Goal: Task Accomplishment & Management: Use online tool/utility

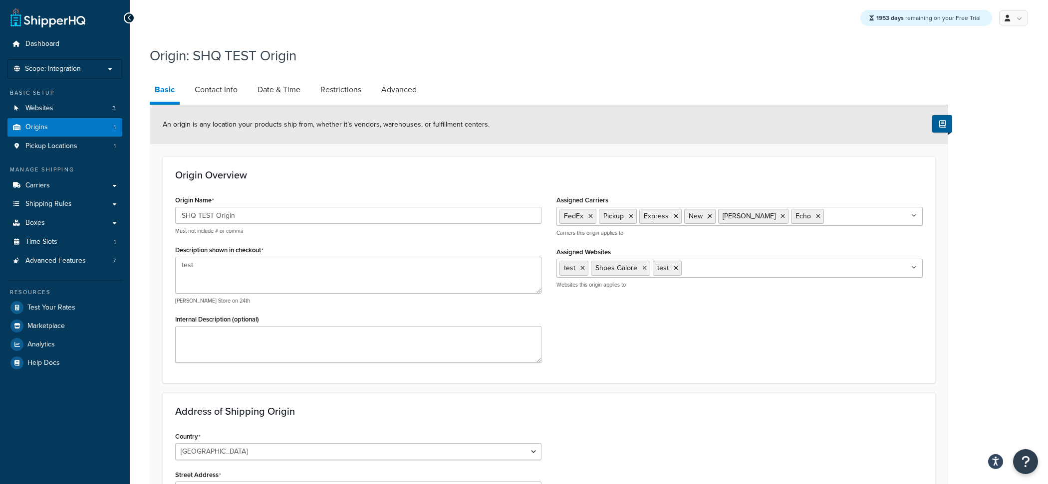
select select "1226"
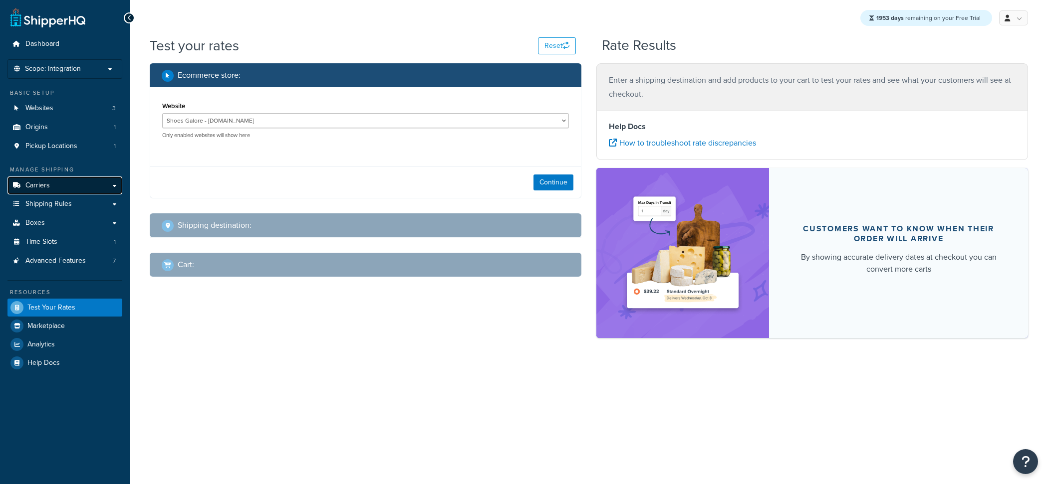
click at [87, 194] on link "Carriers" at bounding box center [64, 186] width 115 height 18
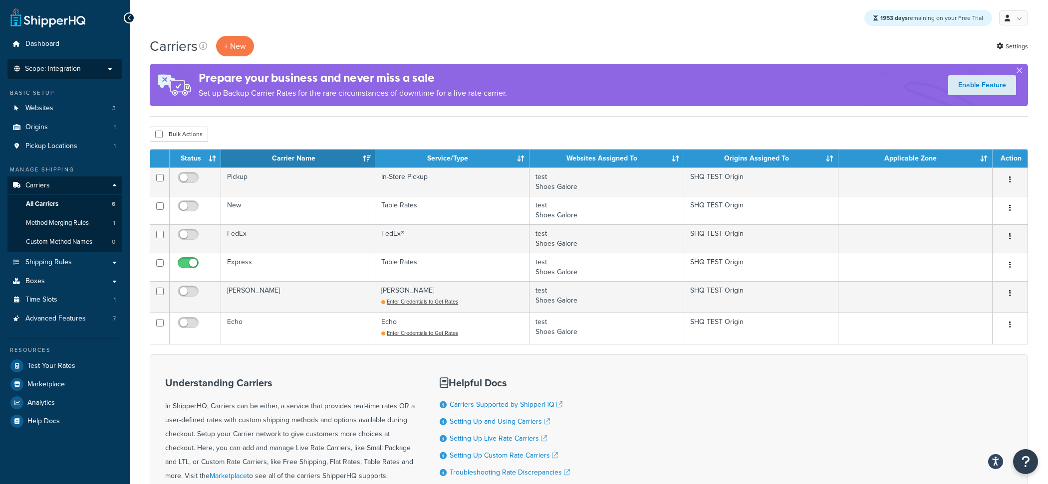
click at [88, 61] on li "Scope: Integration Live Development Test Manage Scopes" at bounding box center [64, 68] width 115 height 19
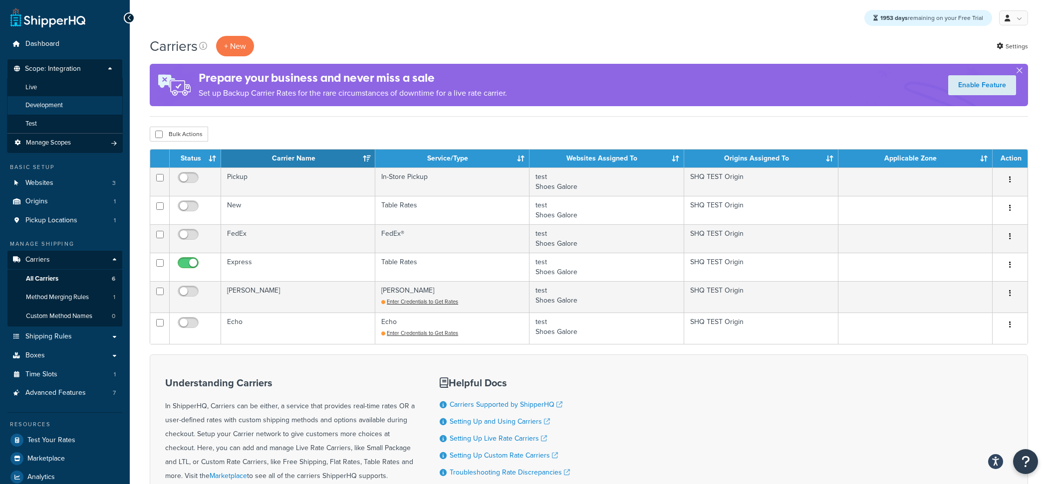
click at [74, 107] on li "Development" at bounding box center [65, 105] width 116 height 18
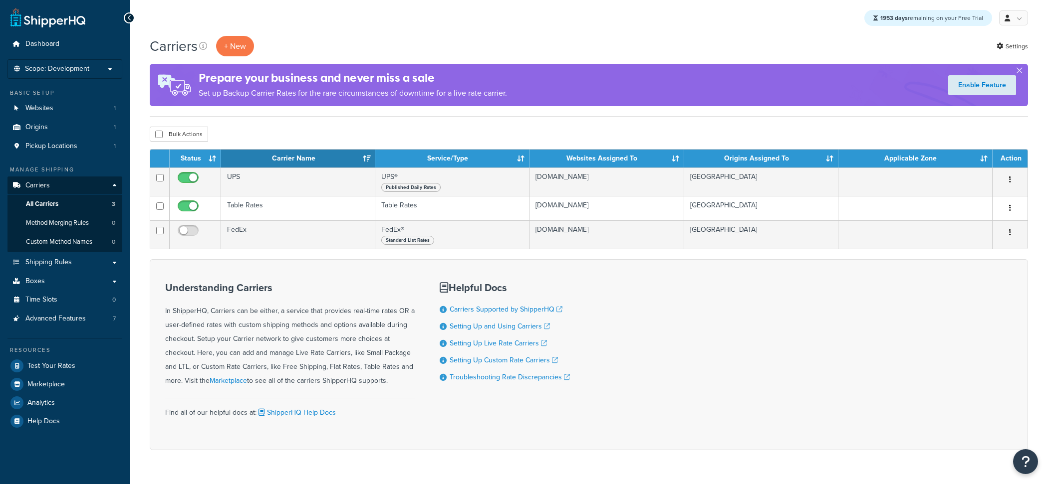
click at [77, 68] on span "Scope: Development" at bounding box center [57, 69] width 64 height 8
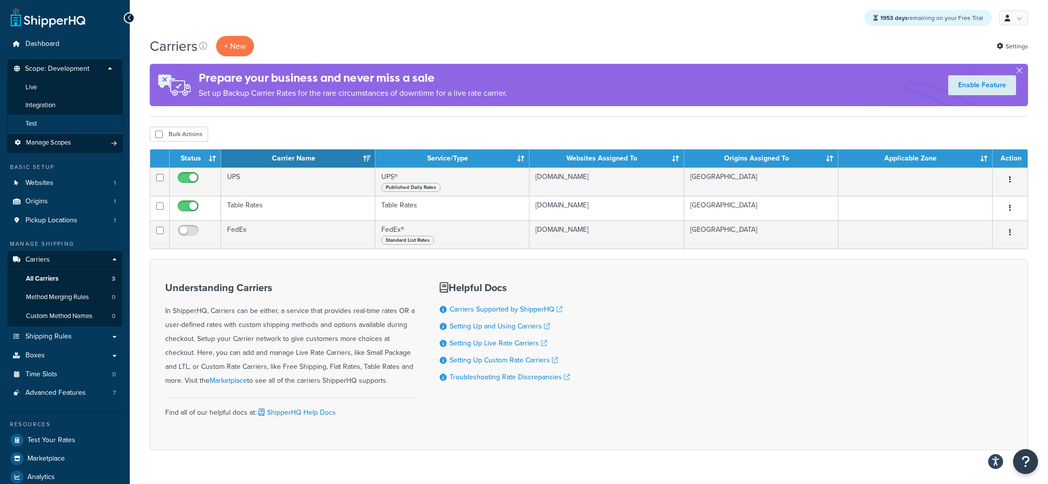
click at [69, 124] on li "Test" at bounding box center [65, 124] width 116 height 18
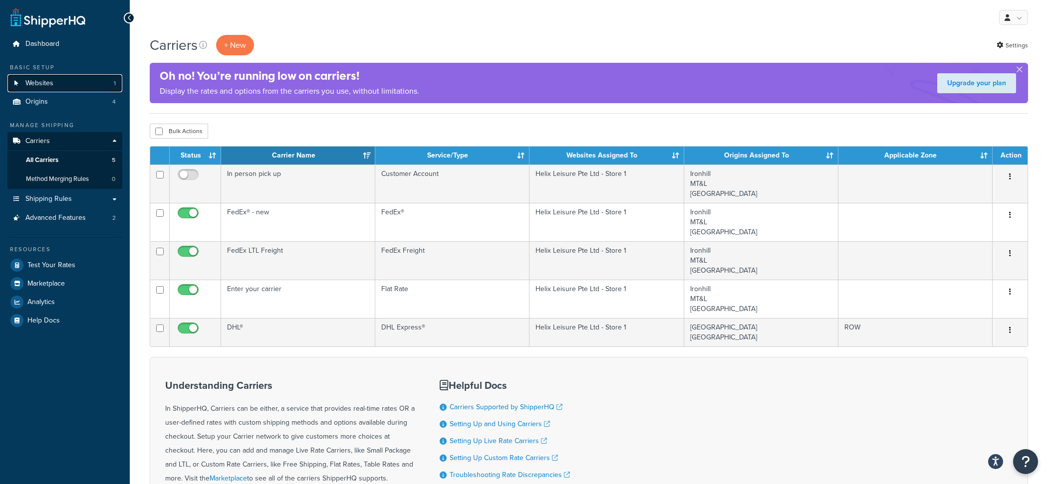
click at [101, 91] on link "Websites 1" at bounding box center [64, 83] width 115 height 18
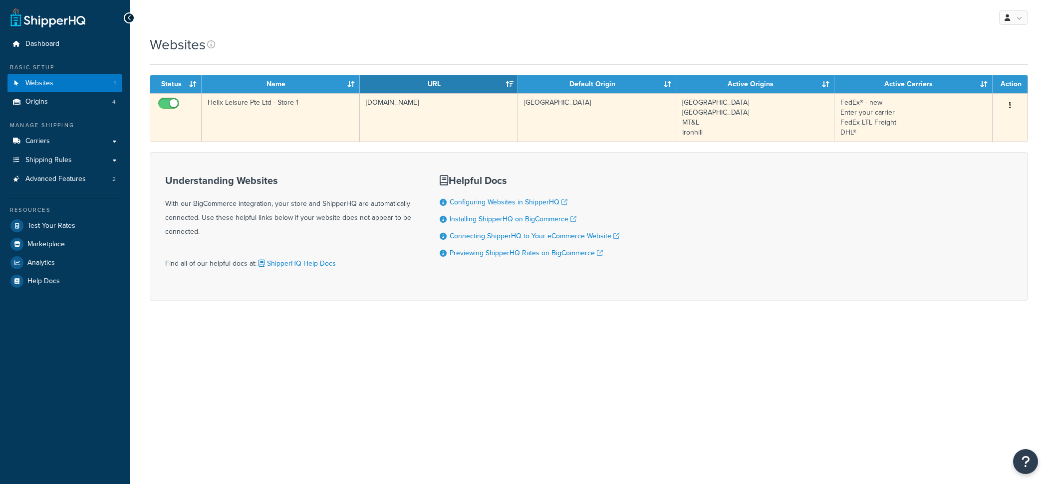
click at [551, 115] on td "[GEOGRAPHIC_DATA]" at bounding box center [597, 117] width 158 height 48
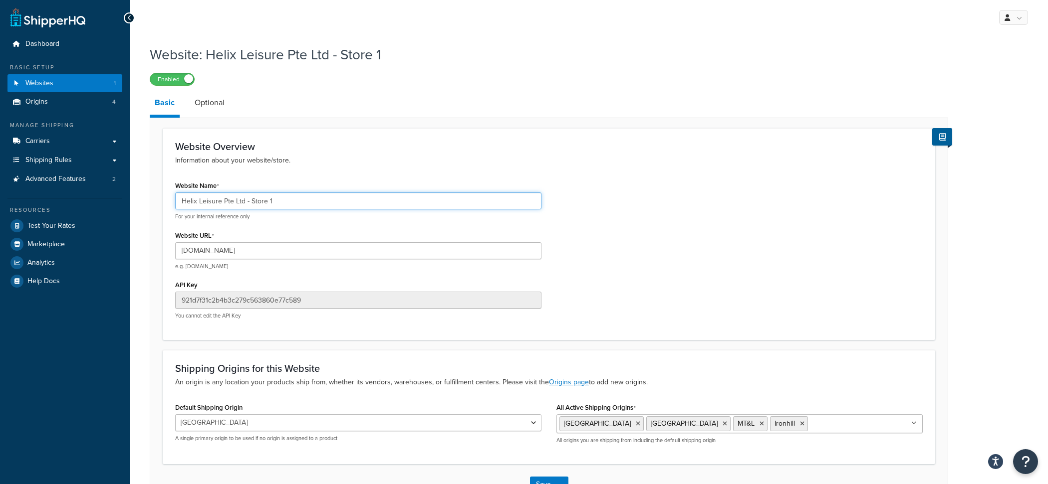
drag, startPoint x: 244, startPoint y: 205, endPoint x: 173, endPoint y: 193, distance: 71.8
click at [175, 193] on input "Helix Leisure Pte Ltd - Store 1" at bounding box center [358, 201] width 366 height 17
click at [61, 145] on link "Carriers" at bounding box center [64, 141] width 115 height 18
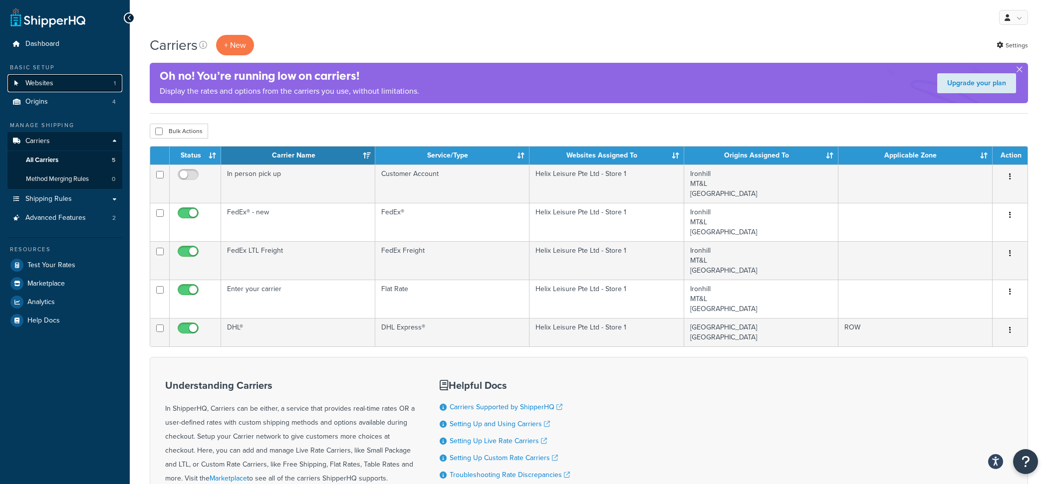
click at [99, 80] on link "Websites 1" at bounding box center [64, 83] width 115 height 18
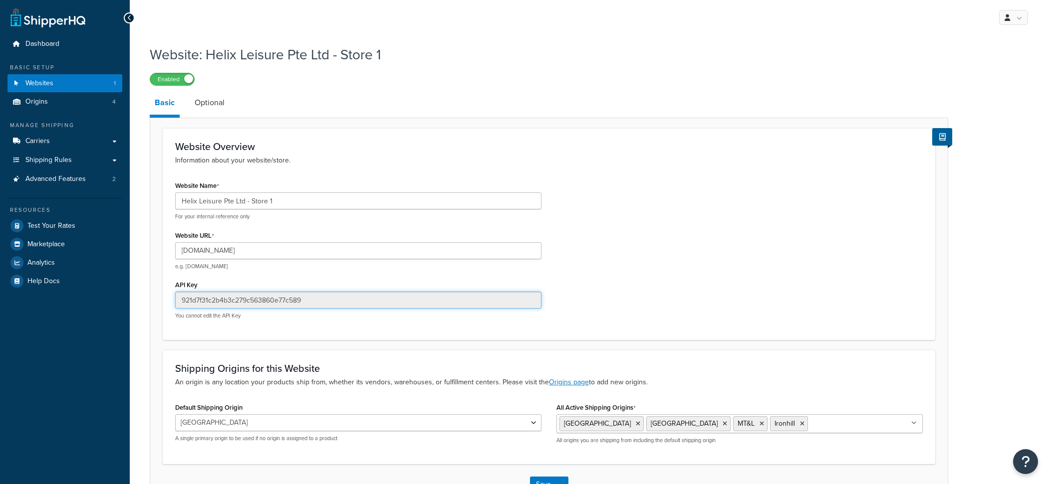
click at [269, 297] on input "921d7f31c2b4b3c279c563860e77c589" at bounding box center [358, 300] width 366 height 17
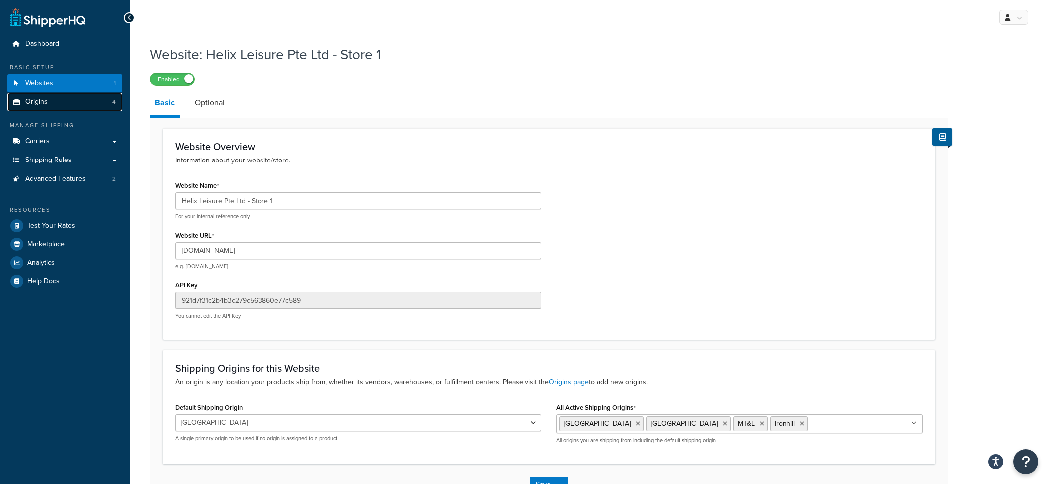
click at [99, 105] on link "Origins 4" at bounding box center [64, 102] width 115 height 18
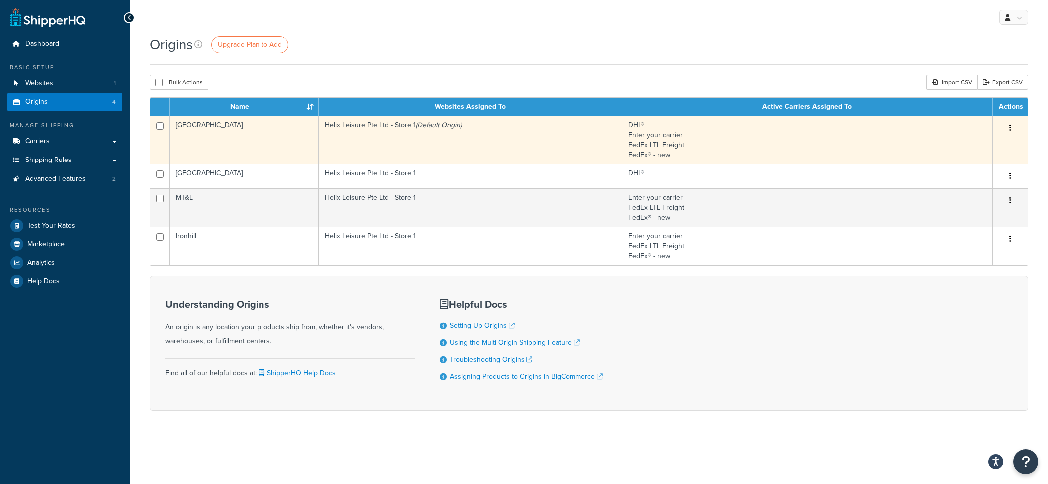
click at [294, 141] on td "[GEOGRAPHIC_DATA]" at bounding box center [244, 140] width 149 height 48
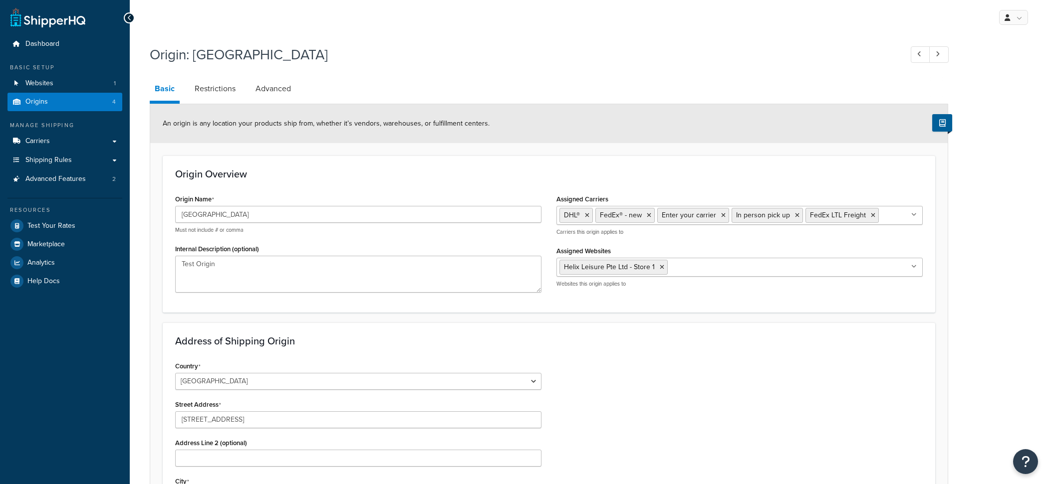
select select "43"
click at [64, 84] on link "Websites 1" at bounding box center [64, 83] width 115 height 18
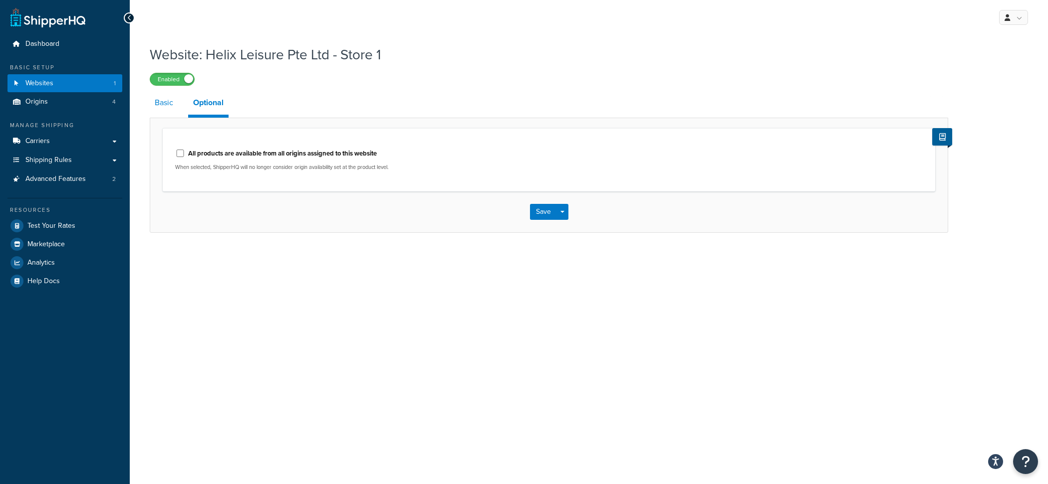
click at [166, 106] on link "Basic" at bounding box center [164, 103] width 28 height 24
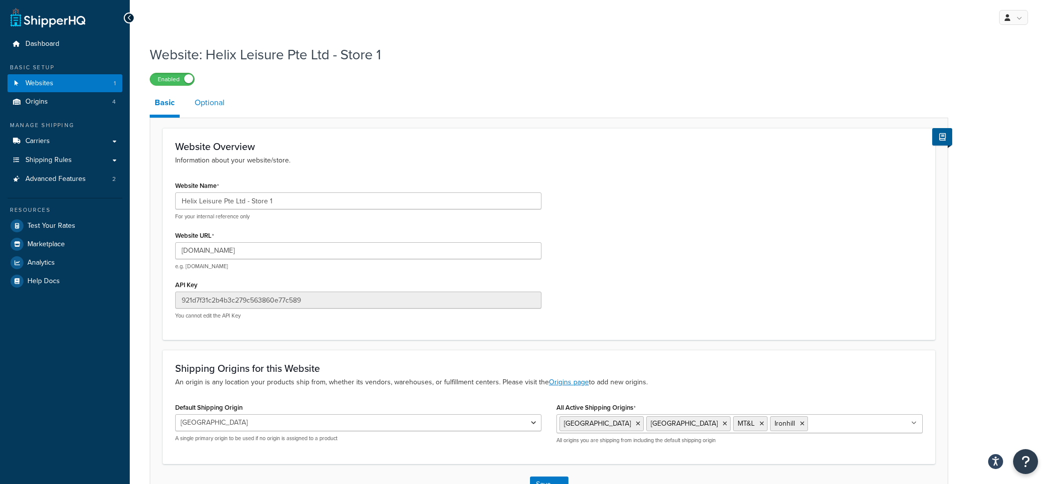
click at [217, 106] on link "Optional" at bounding box center [210, 103] width 40 height 24
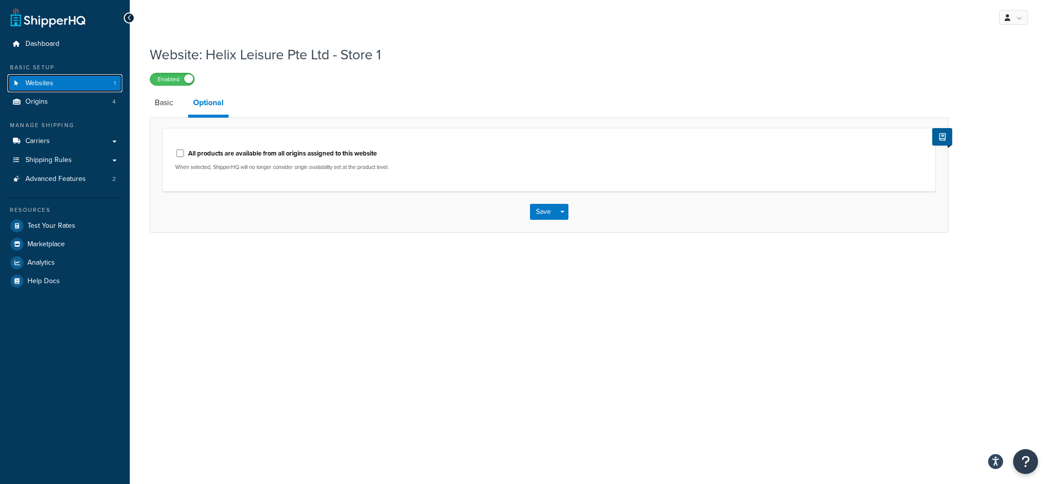
click at [73, 86] on link "Websites 1" at bounding box center [64, 83] width 115 height 18
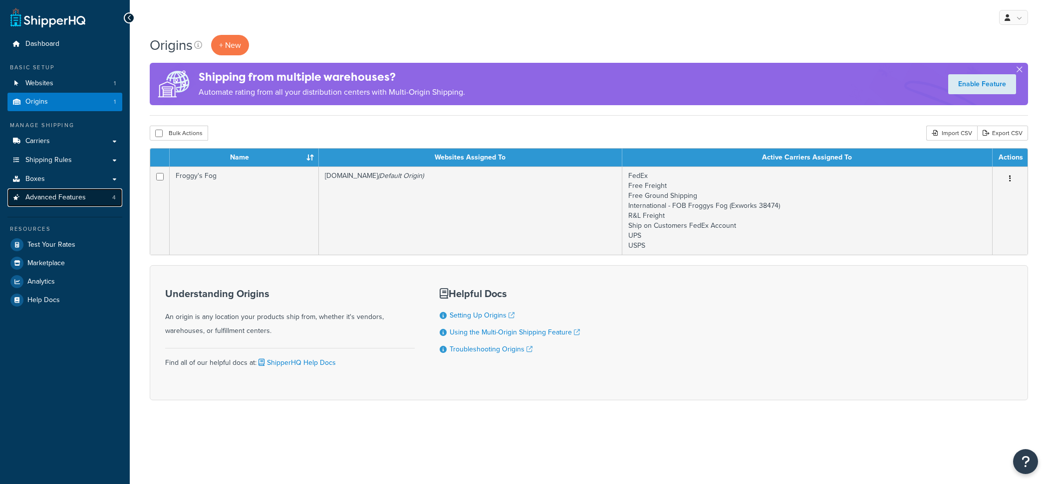
click at [82, 205] on link "Advanced Features 4" at bounding box center [64, 198] width 115 height 18
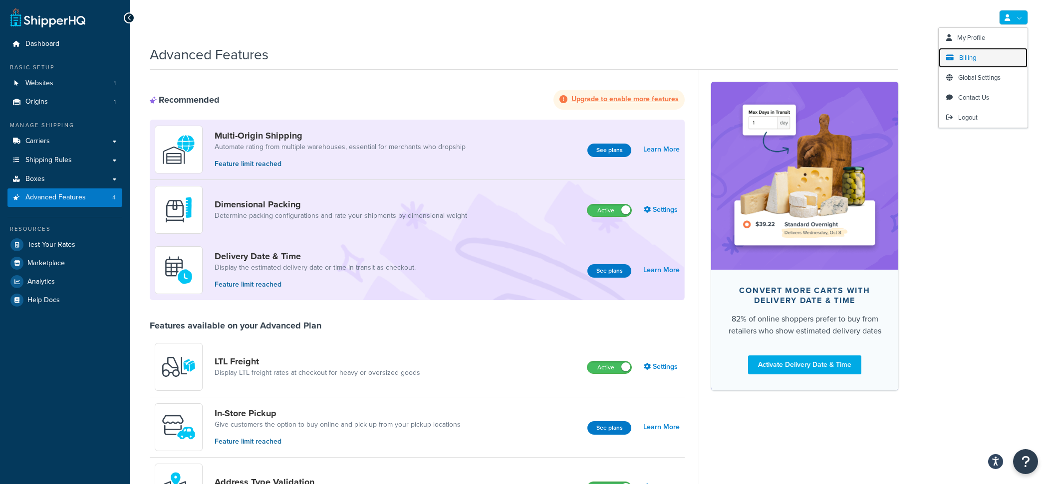
click at [989, 53] on link "Billing" at bounding box center [982, 58] width 89 height 20
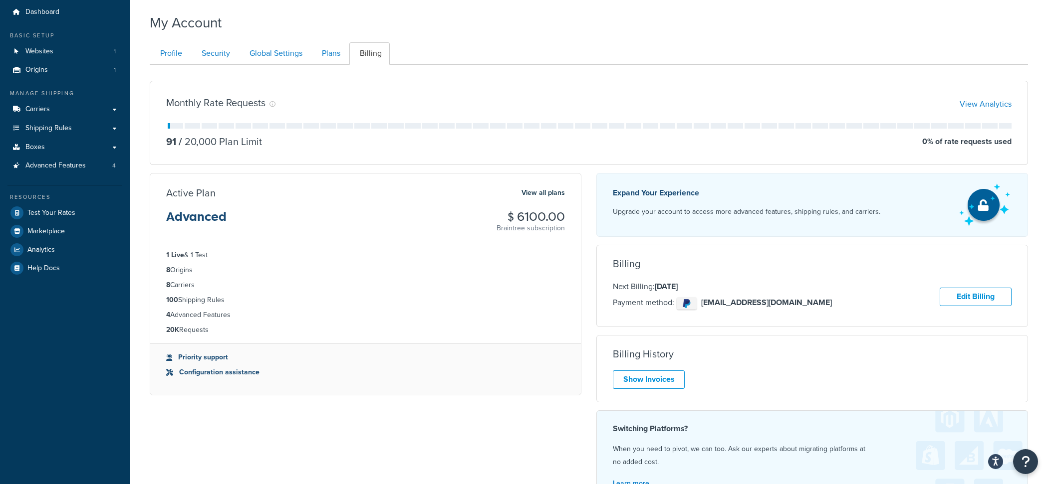
scroll to position [33, 0]
click at [333, 57] on link "Plans" at bounding box center [329, 52] width 37 height 22
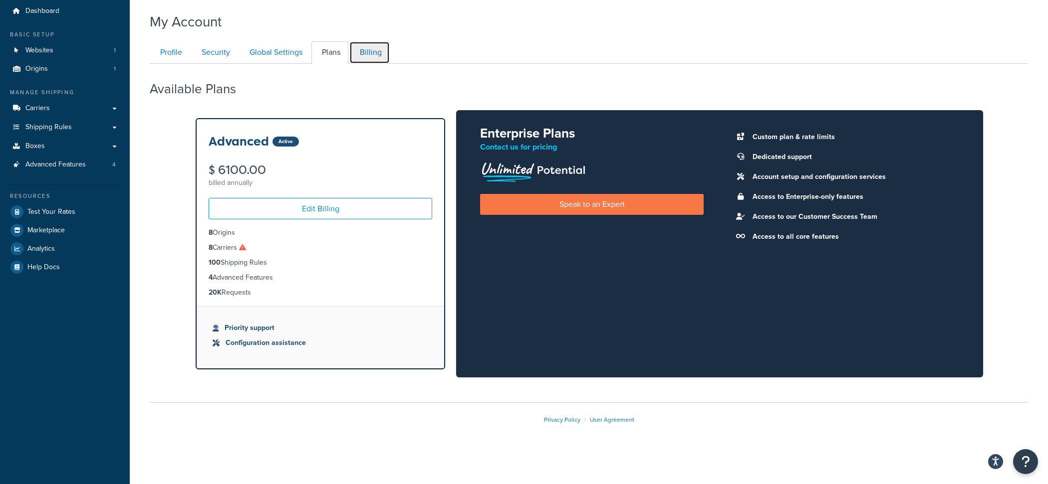
click at [362, 60] on link "Billing" at bounding box center [369, 52] width 40 height 22
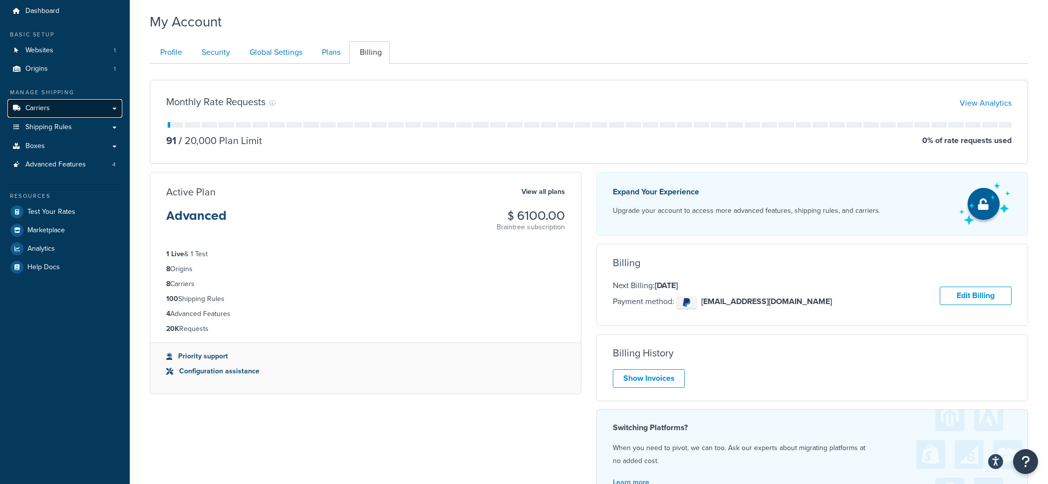
click at [55, 110] on link "Carriers" at bounding box center [64, 108] width 115 height 18
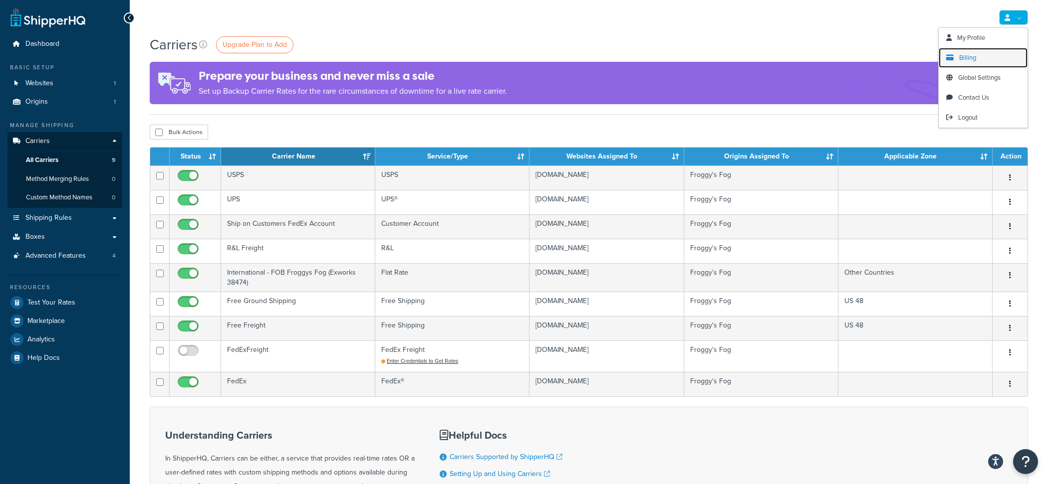
click at [967, 54] on span "Billing" at bounding box center [967, 57] width 17 height 9
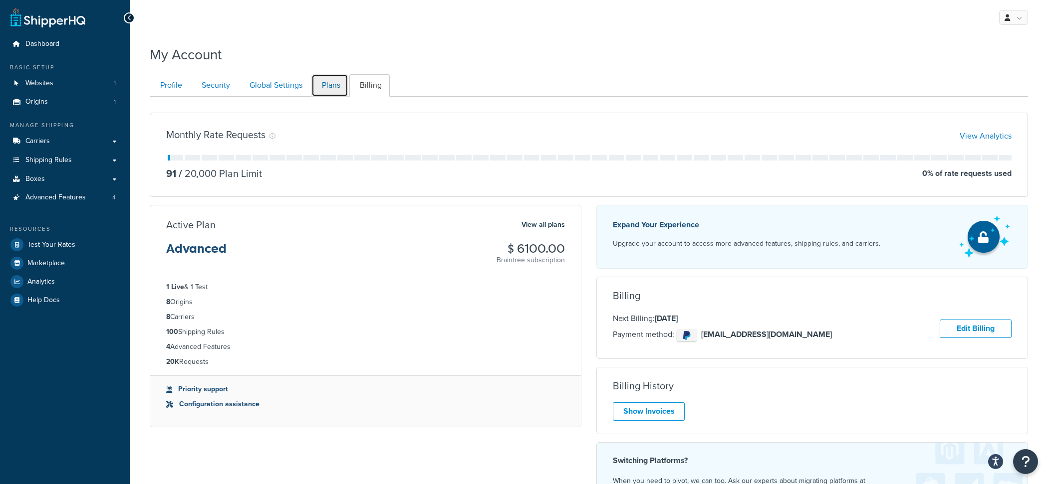
click at [336, 86] on link "Plans" at bounding box center [329, 85] width 37 height 22
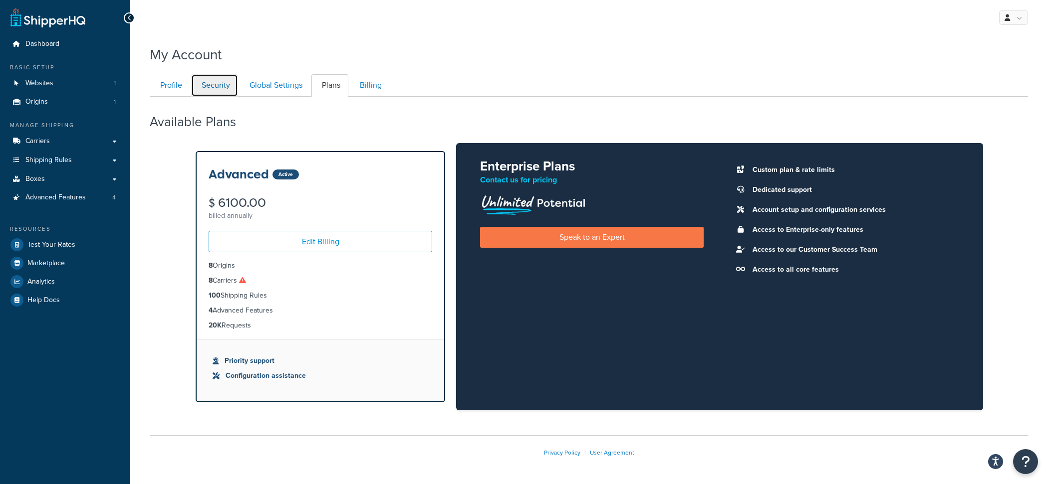
click at [209, 78] on link "Security" at bounding box center [214, 85] width 47 height 22
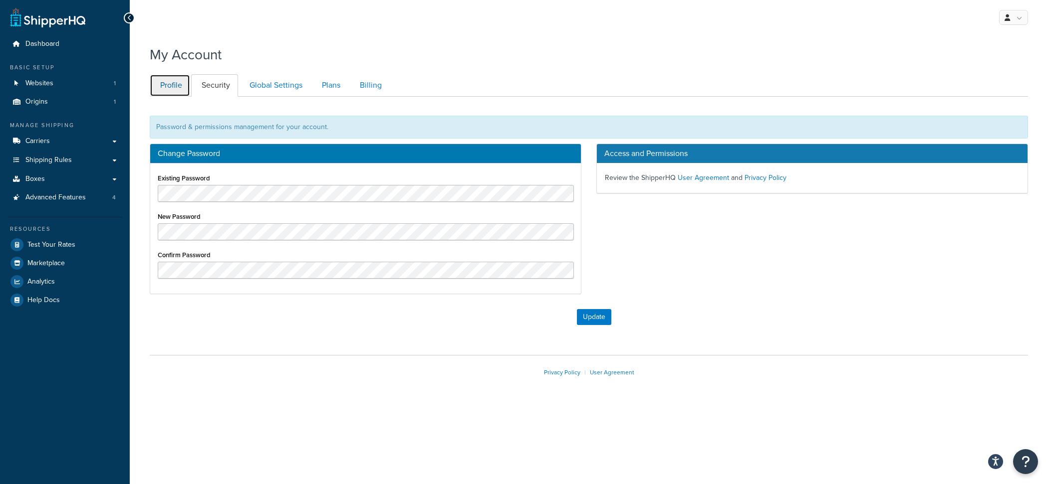
click at [160, 91] on link "Profile" at bounding box center [170, 85] width 40 height 22
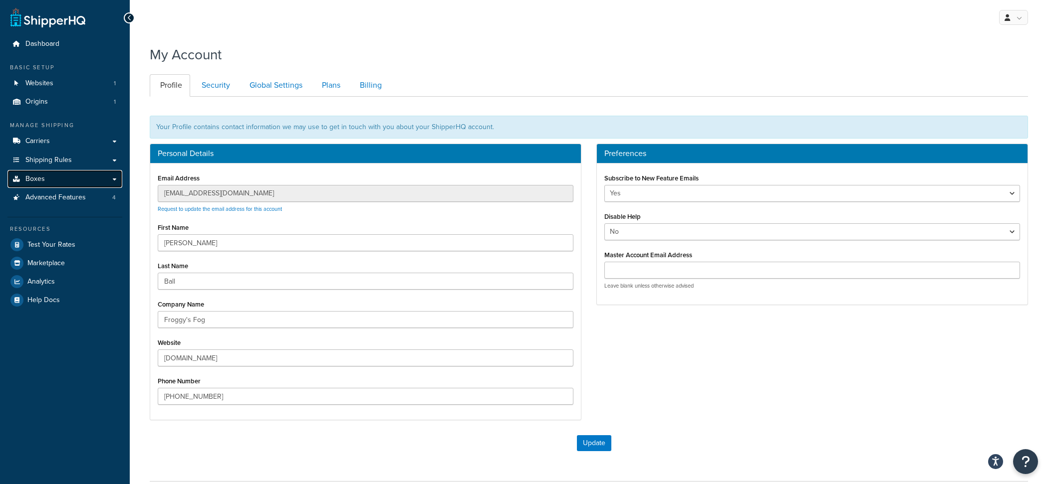
click at [71, 174] on link "Boxes" at bounding box center [64, 179] width 115 height 18
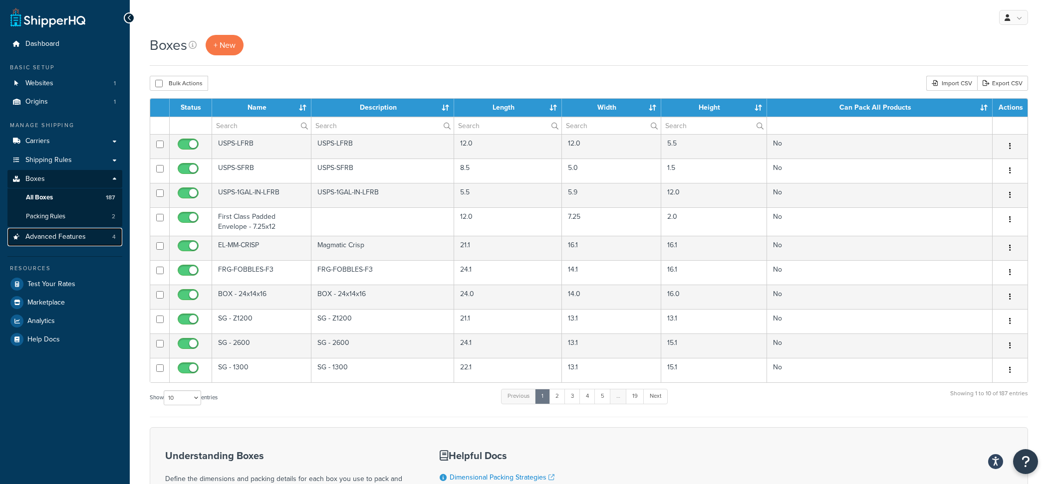
click at [74, 243] on link "Advanced Features 4" at bounding box center [64, 237] width 115 height 18
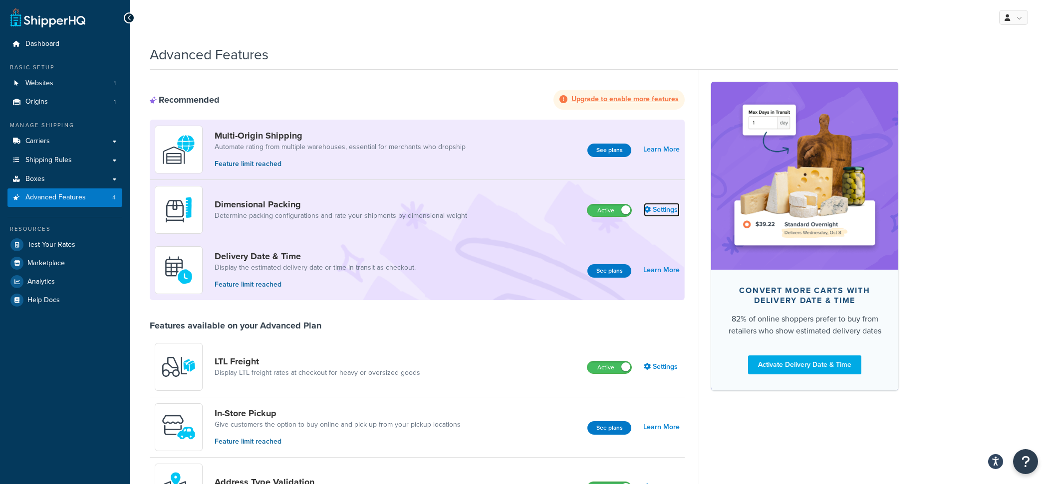
click at [659, 207] on link "Settings" at bounding box center [662, 210] width 36 height 14
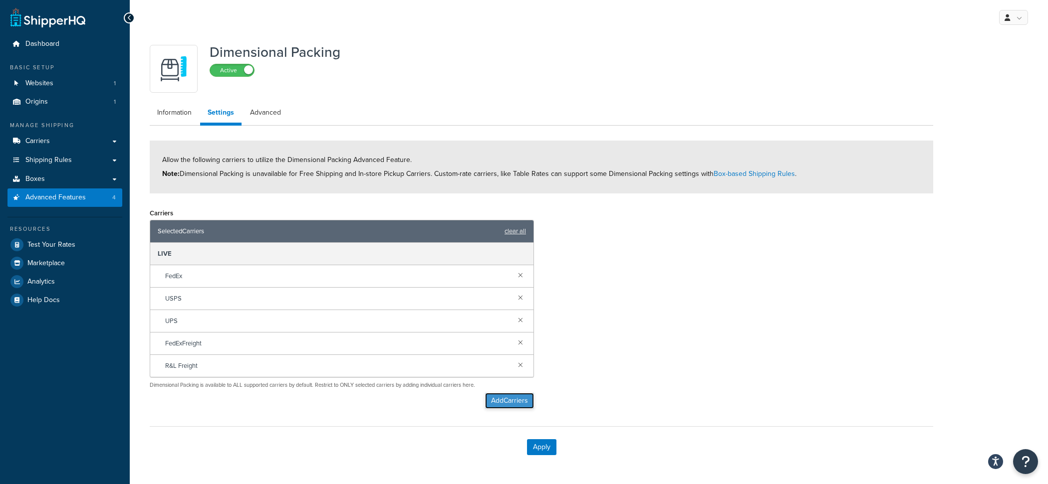
click at [491, 397] on button "Add Carriers" at bounding box center [509, 401] width 49 height 16
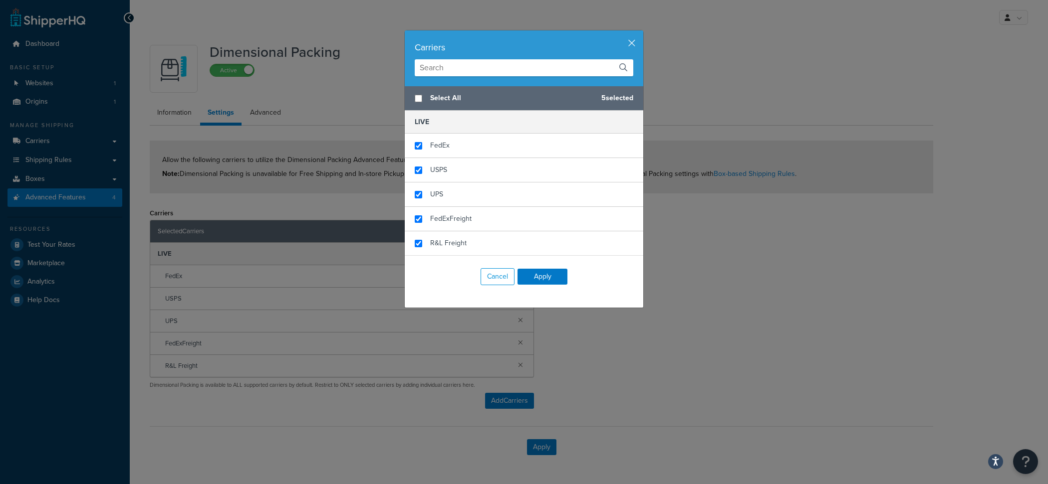
click at [637, 43] on div "Carriers" at bounding box center [524, 58] width 238 height 56
click at [641, 33] on button "button" at bounding box center [642, 31] width 2 height 2
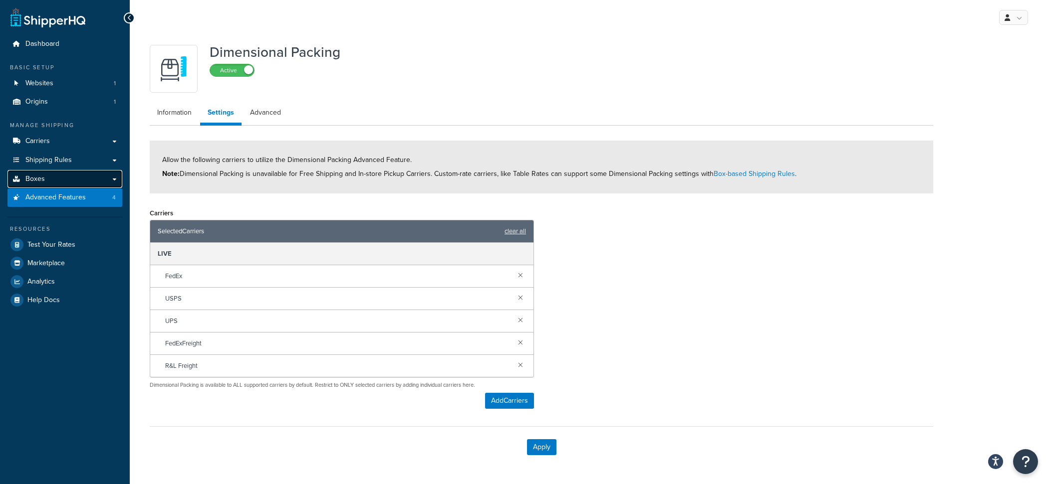
click at [68, 173] on link "Boxes" at bounding box center [64, 179] width 115 height 18
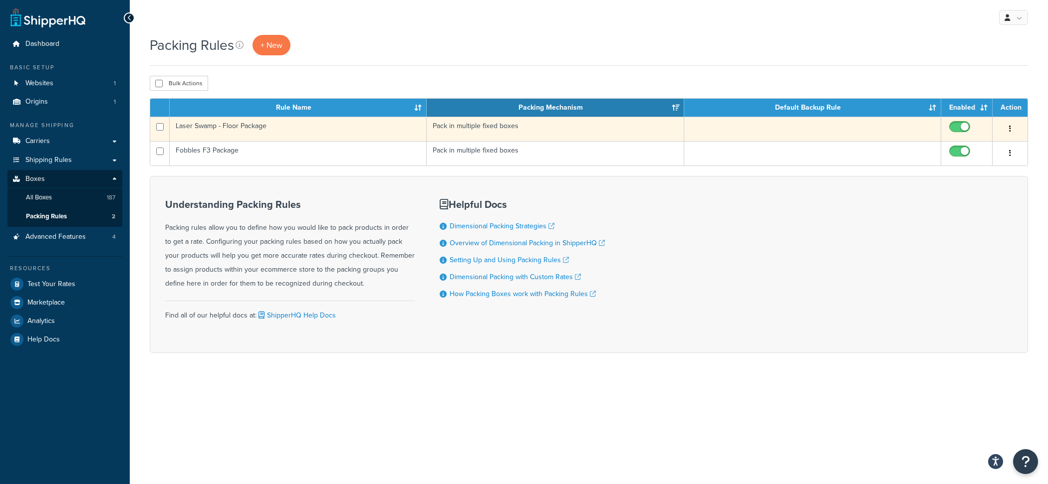
click at [349, 128] on td "Laser Swamp - Floor Package" at bounding box center [298, 129] width 257 height 24
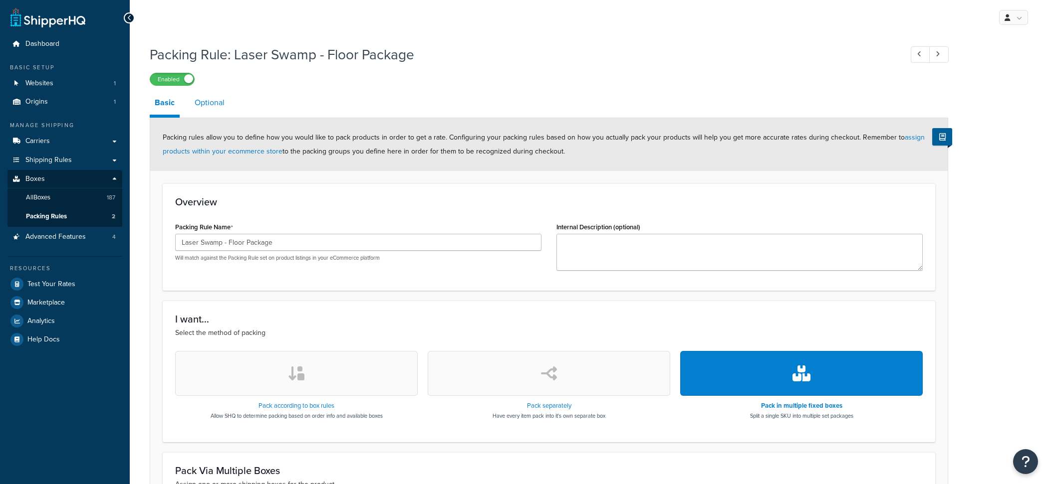
click at [214, 115] on link "Optional" at bounding box center [210, 103] width 40 height 24
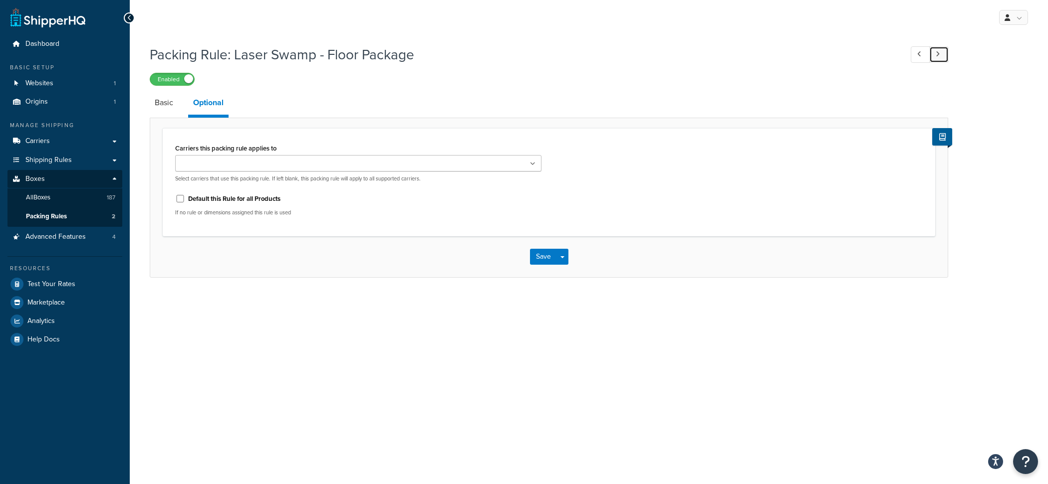
click at [937, 49] on link at bounding box center [938, 54] width 19 height 16
click at [98, 200] on link "All Boxes 187" at bounding box center [64, 198] width 115 height 18
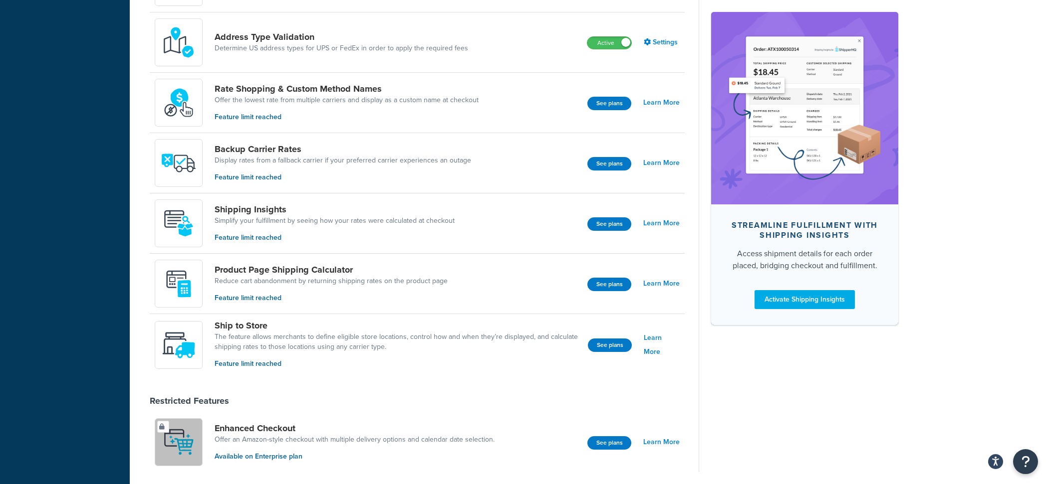
scroll to position [508, 0]
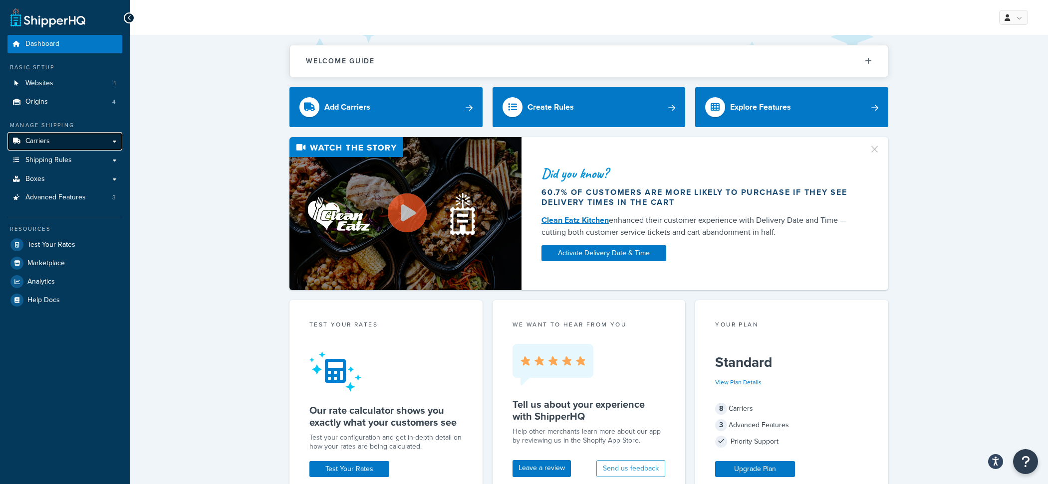
click at [90, 136] on link "Carriers" at bounding box center [64, 141] width 115 height 18
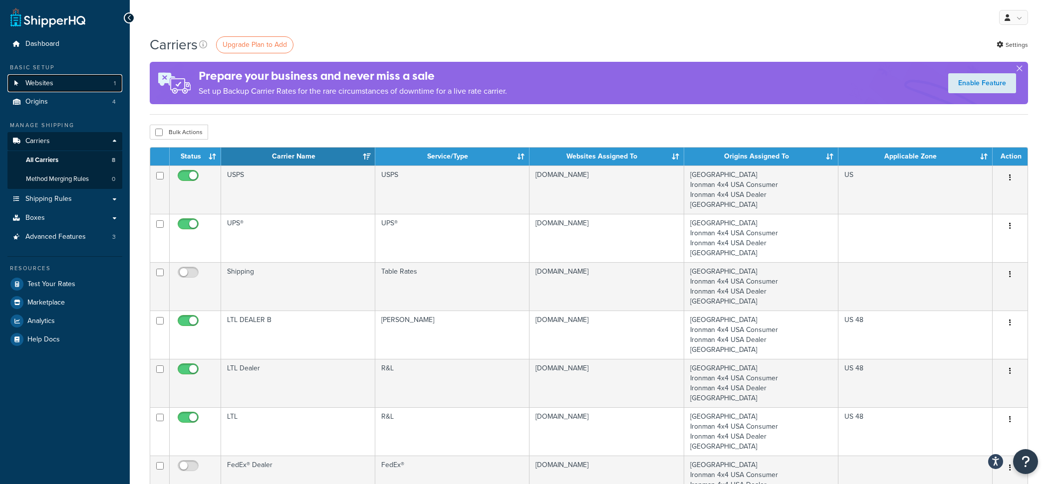
click at [86, 85] on link "Websites 1" at bounding box center [64, 83] width 115 height 18
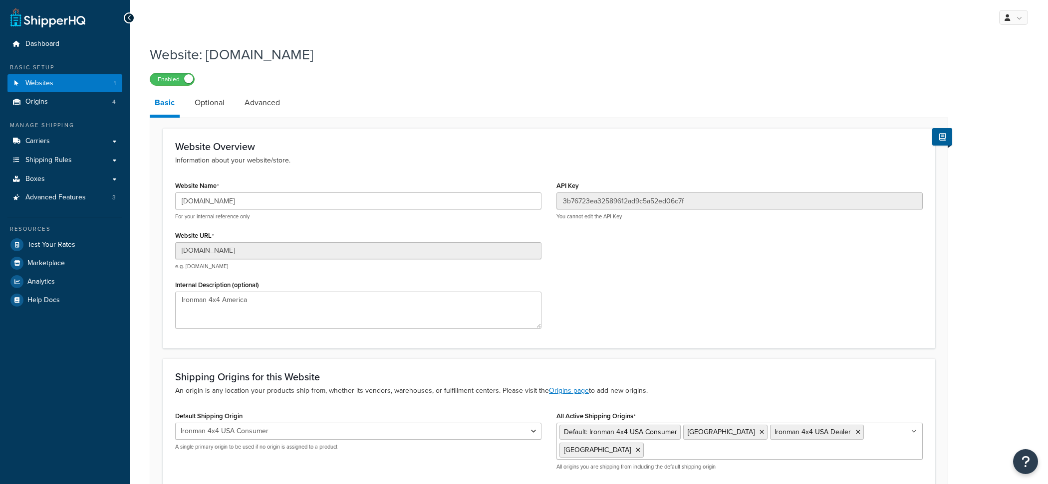
click at [275, 246] on input "[DOMAIN_NAME]" at bounding box center [358, 250] width 366 height 17
click at [83, 247] on link "Test Your Rates" at bounding box center [64, 245] width 115 height 18
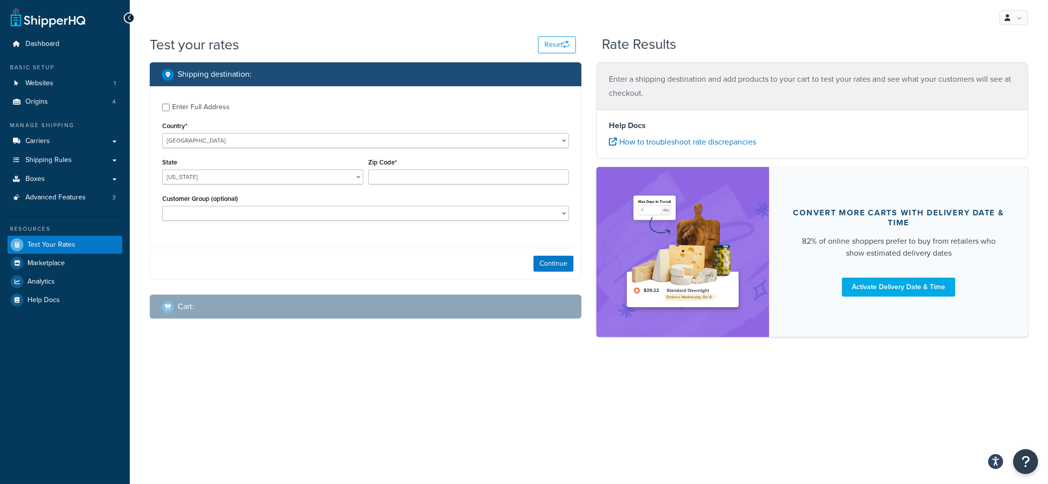
click at [307, 121] on div "Country* United States United Kingdom Afghanistan Åland Islands Albania Algeria…" at bounding box center [365, 133] width 407 height 29
click at [411, 189] on div "Zip Code*" at bounding box center [469, 174] width 206 height 36
click at [411, 187] on div "Zip Code*" at bounding box center [469, 174] width 206 height 36
click at [410, 175] on input "Zip Code*" at bounding box center [468, 177] width 201 height 15
paste input "1225 20th St SE"
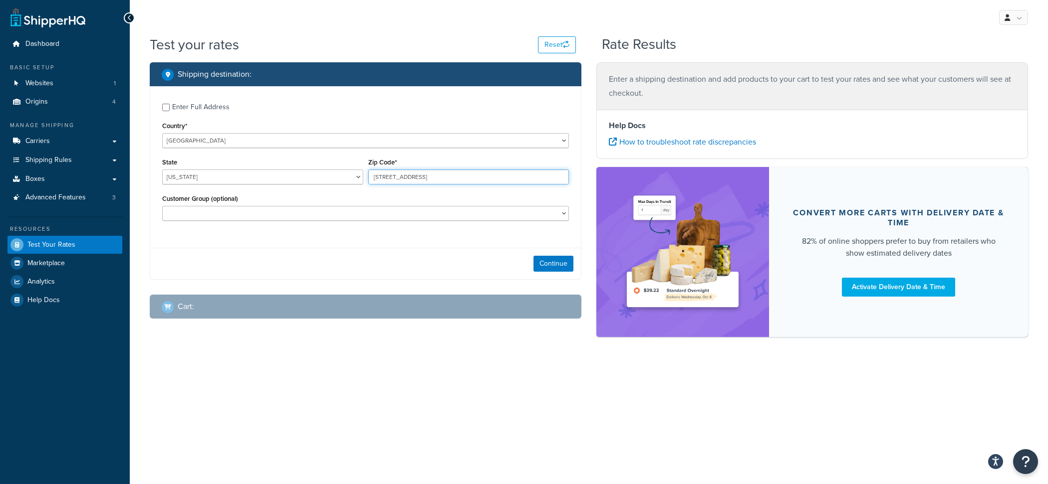
type input "1225 20th St SE"
click at [236, 106] on label "Enter Full Address" at bounding box center [370, 106] width 397 height 16
click at [170, 106] on input "Enter Full Address" at bounding box center [165, 107] width 7 height 7
checkbox input "true"
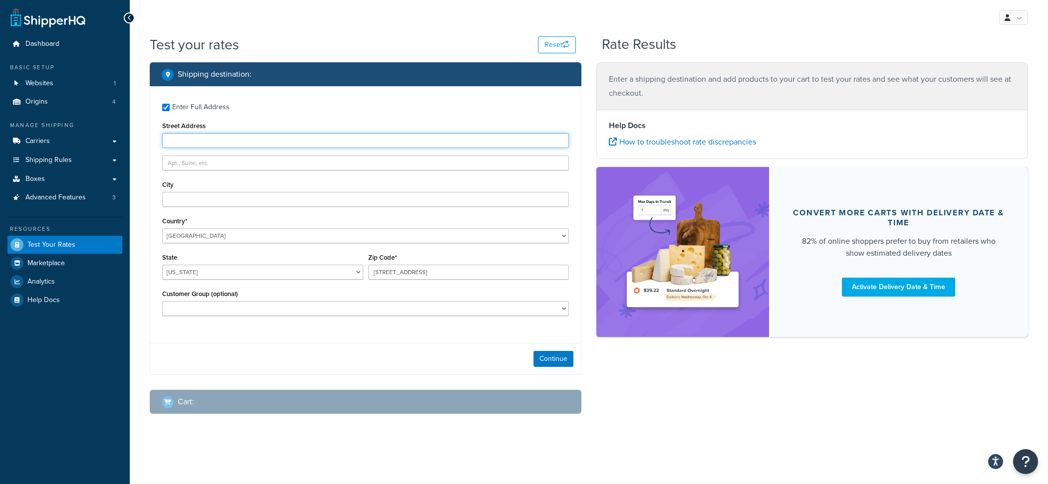
click at [220, 137] on input "Street Address" at bounding box center [365, 140] width 407 height 15
paste input "1225 20th St SE"
type input "1225 20th St SE"
click at [402, 464] on div "My Profile Billing Global Settings Contact Us Logout Test your rates Reset Rate…" at bounding box center [589, 242] width 918 height 484
click at [415, 271] on input "1225 20th St SE" at bounding box center [468, 272] width 201 height 15
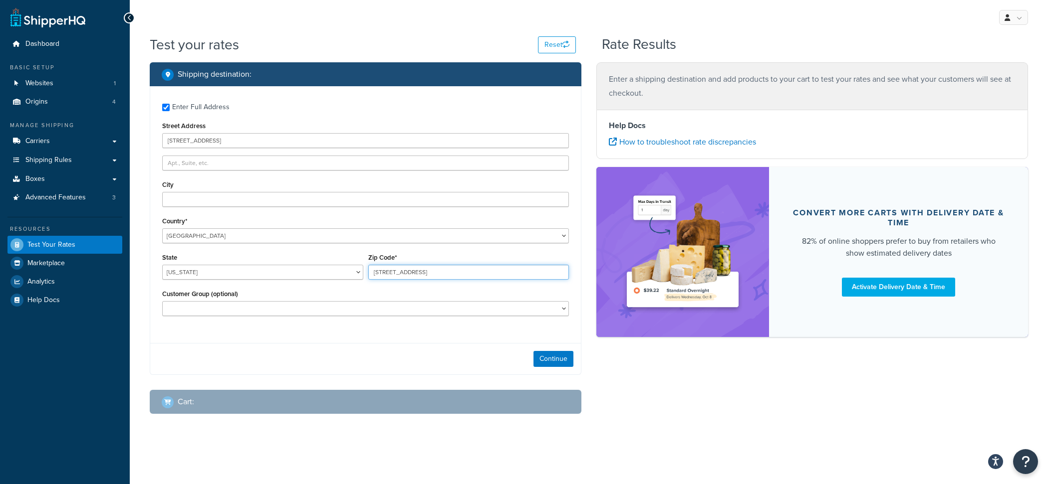
click at [415, 271] on input "1225 20th St SE" at bounding box center [468, 272] width 201 height 15
paste input "97302"
type input "97302"
click at [162, 265] on select "Alabama Alaska American Samoa Arizona Arkansas Armed Forces Americas Armed Forc…" at bounding box center [262, 272] width 201 height 15
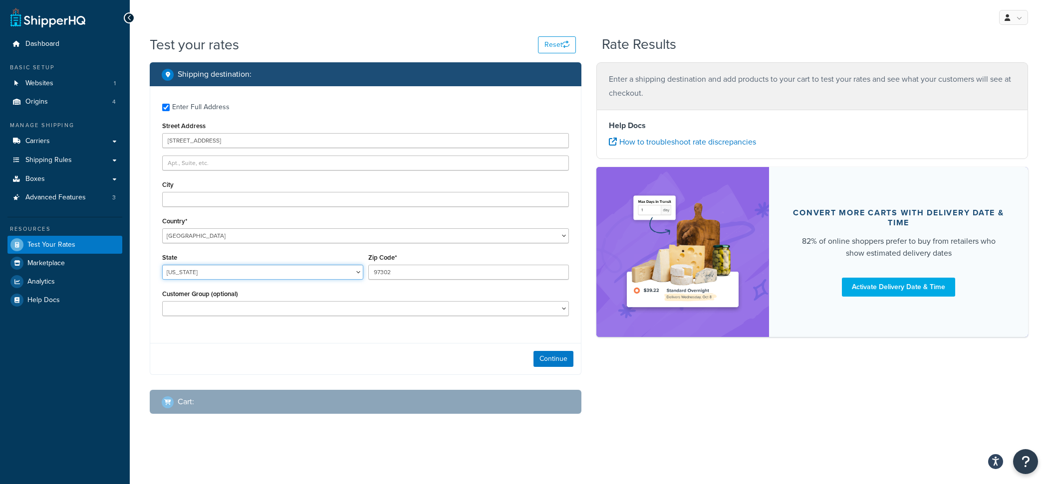
select select "OR"
click option "[US_STATE]" at bounding box center [0, 0] width 0 height 0
click at [208, 188] on div "City" at bounding box center [365, 192] width 407 height 29
click at [208, 196] on input "City" at bounding box center [365, 199] width 407 height 15
paste input "Salem"
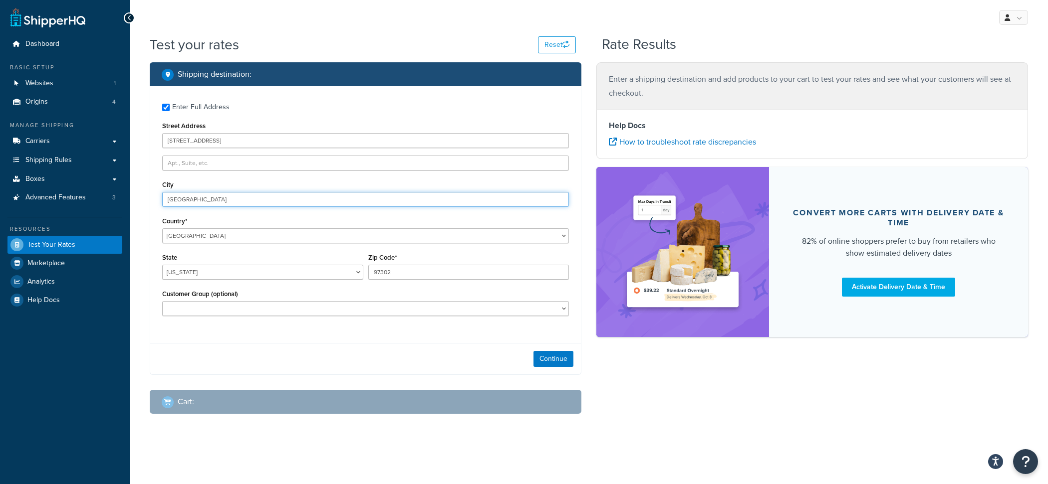
type input "Salem"
click at [162, 301] on select "B2B Customers B2C Customers Bronze Tier Dealer Silver Tier Dealer Tier DEALERSH…" at bounding box center [365, 308] width 407 height 15
select select "B2B Customers"
click option "B2B Customers" at bounding box center [0, 0] width 0 height 0
click at [552, 359] on button "Continue" at bounding box center [553, 359] width 40 height 16
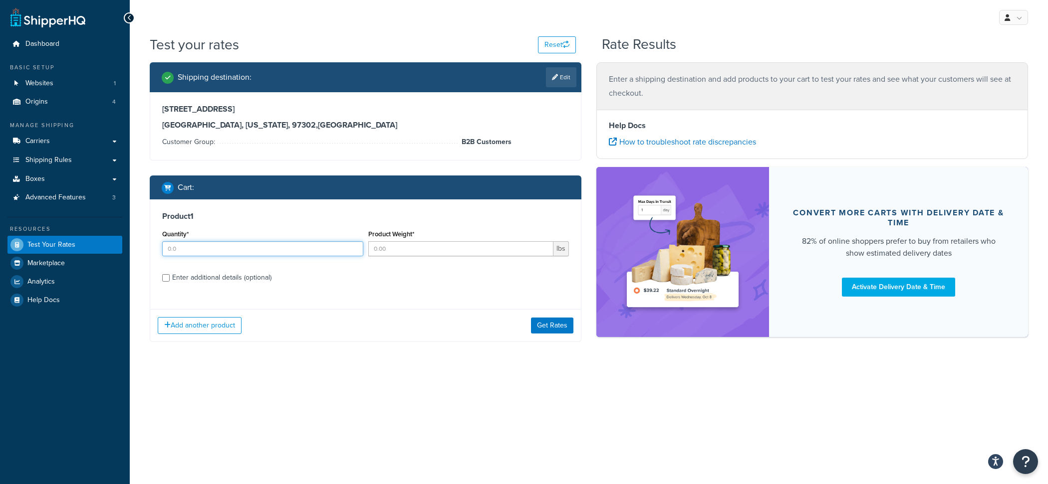
click at [254, 246] on input "Quantity*" at bounding box center [262, 248] width 201 height 15
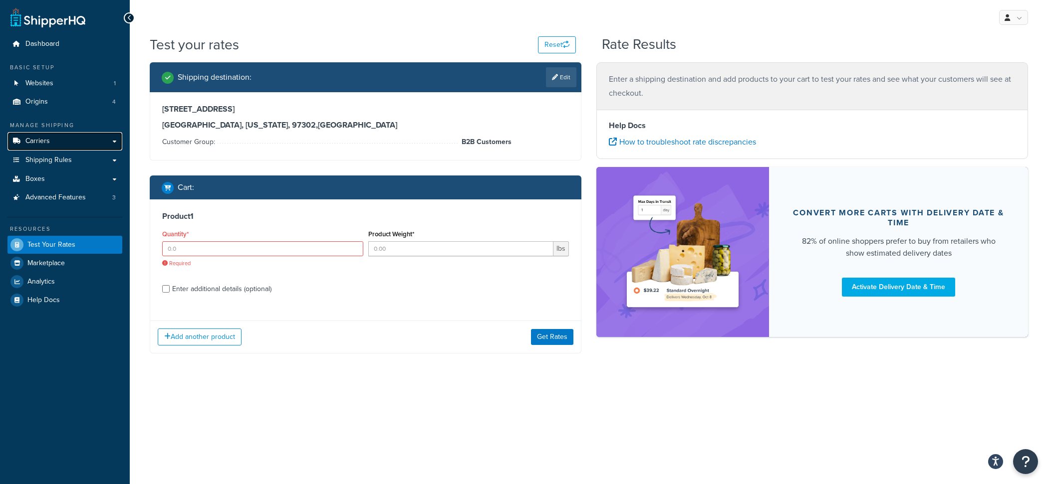
click at [65, 144] on link "Carriers" at bounding box center [64, 141] width 115 height 18
click at [293, 251] on input "Quantity*" at bounding box center [262, 248] width 201 height 15
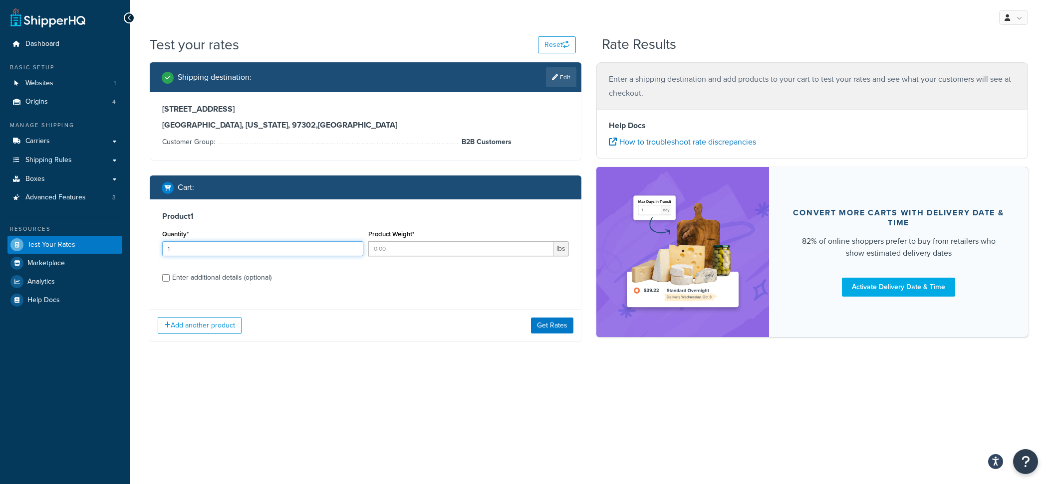
type input "1"
paste input "290"
type input "290"
click at [239, 273] on div "Enter additional details (optional)" at bounding box center [221, 278] width 99 height 14
click at [170, 274] on input "Enter additional details (optional)" at bounding box center [165, 277] width 7 height 7
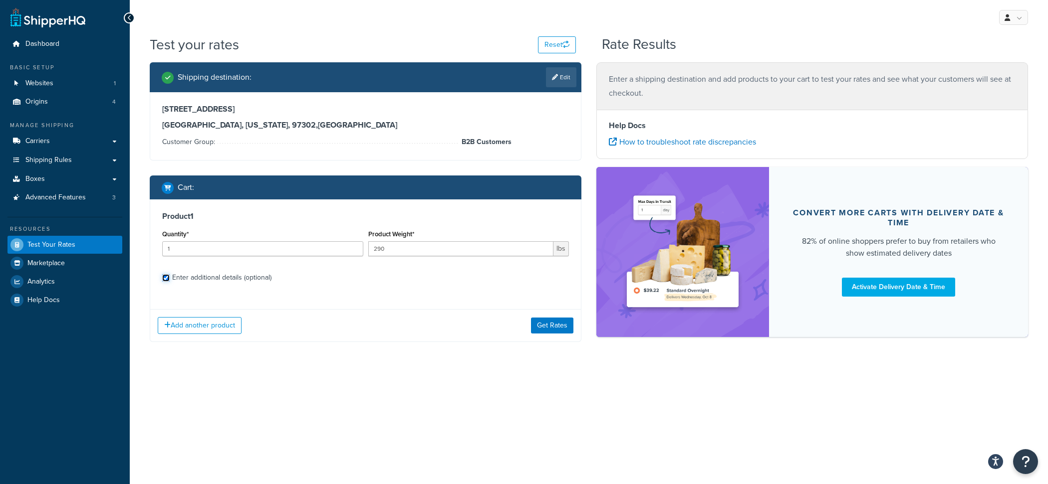
checkbox input "true"
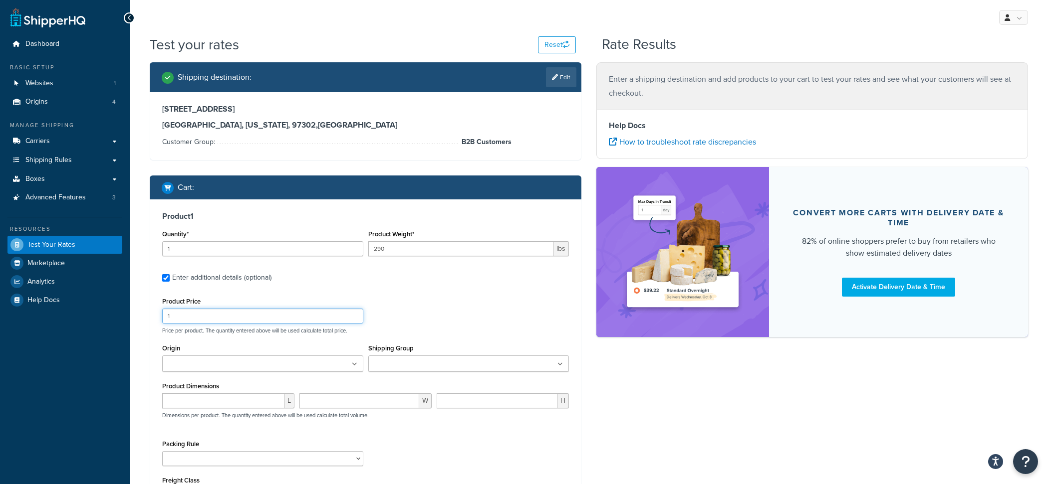
click at [303, 323] on input "1" at bounding box center [262, 316] width 201 height 15
type input "2199"
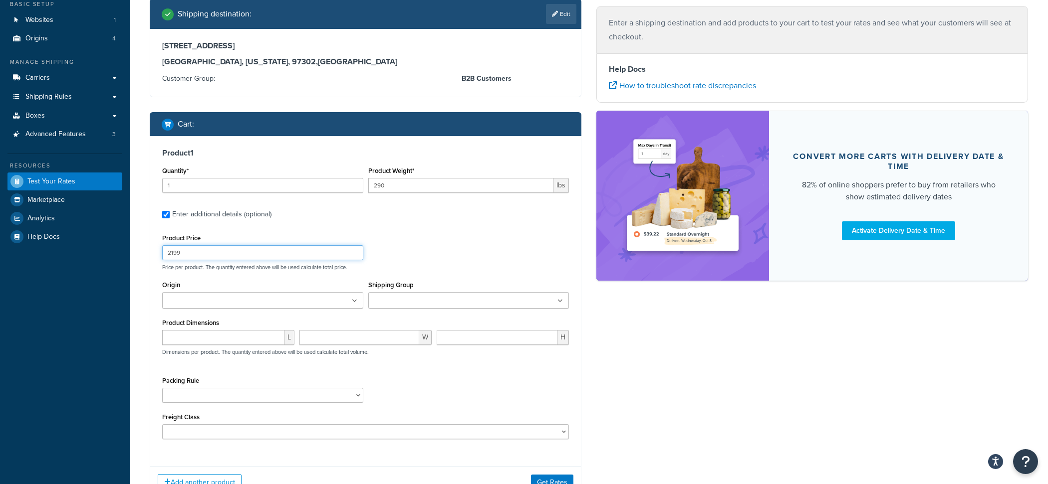
scroll to position [77, 0]
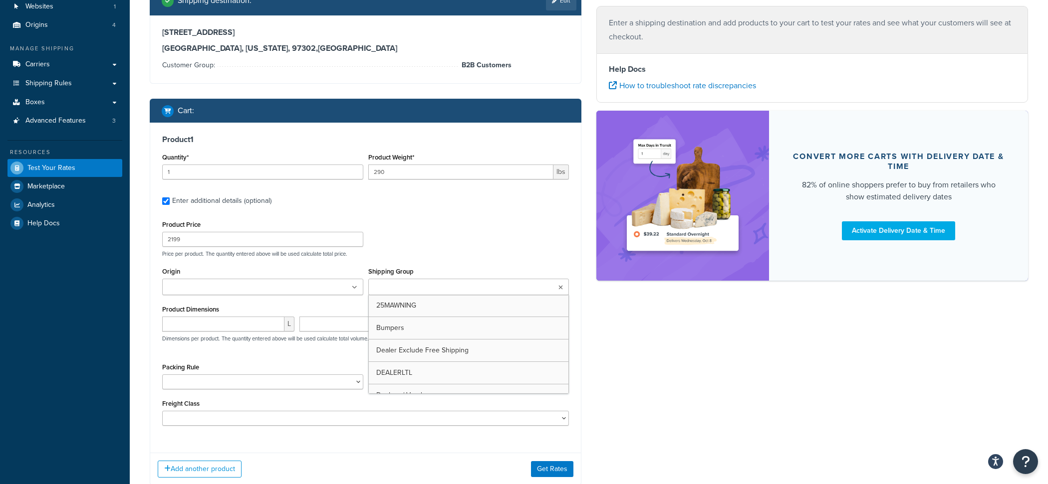
click at [405, 286] on input "Shipping Group" at bounding box center [415, 287] width 88 height 11
type input "fre"
click at [259, 273] on div "Origin EAST DC Ironman 4x4 USA Consumer Ironman 4x4 USA Dealer West DC" at bounding box center [262, 280] width 201 height 30
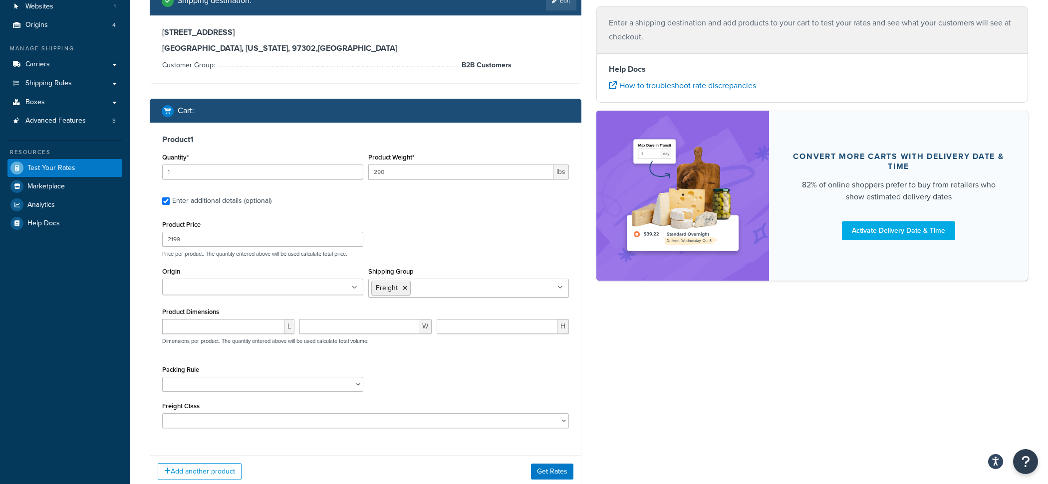
click at [239, 282] on input "Origin" at bounding box center [209, 287] width 88 height 11
type input "we"
type input "eas"
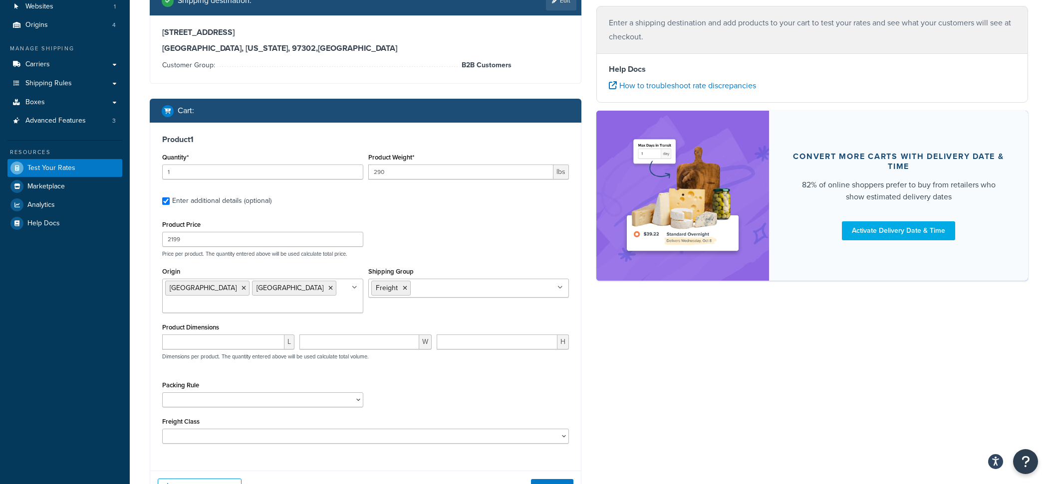
click at [419, 370] on div "L W H Dimensions per product. The quantity entered above will be used calculate…" at bounding box center [366, 353] width 412 height 36
click at [514, 353] on div "H" at bounding box center [502, 346] width 137 height 22
click at [514, 348] on input "number" at bounding box center [497, 342] width 121 height 15
type input "82"
click at [333, 342] on input "number" at bounding box center [359, 342] width 120 height 15
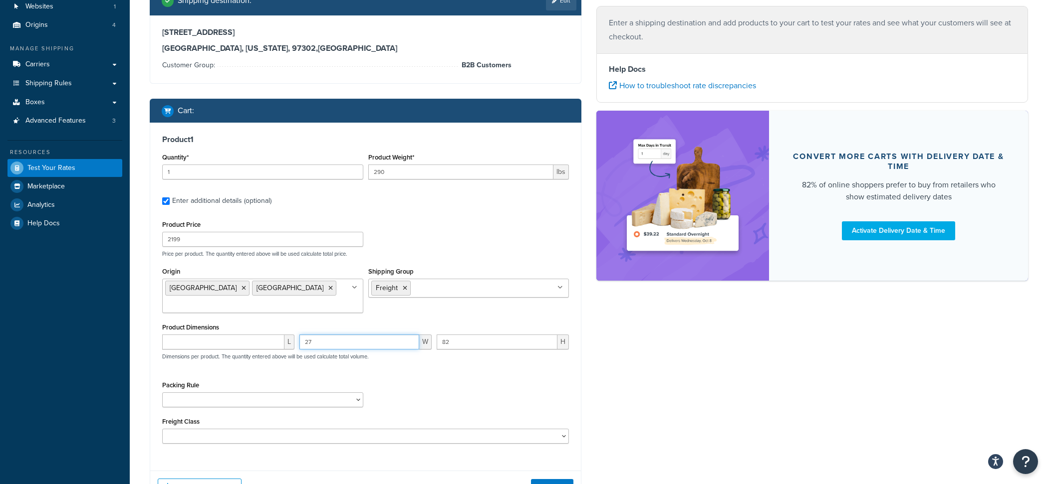
type input "27"
click at [189, 335] on div at bounding box center [223, 342] width 122 height 15
click at [189, 340] on input "number" at bounding box center [223, 342] width 122 height 15
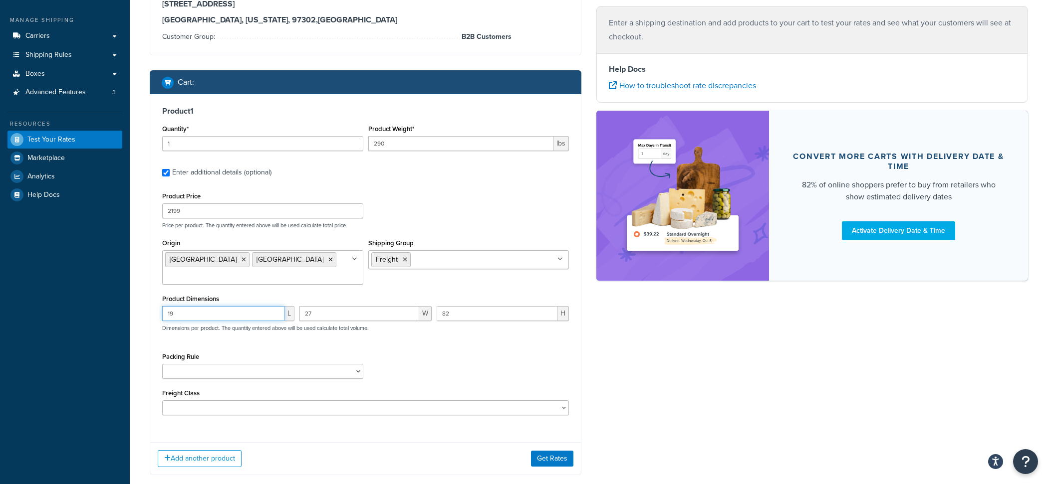
scroll to position [162, 0]
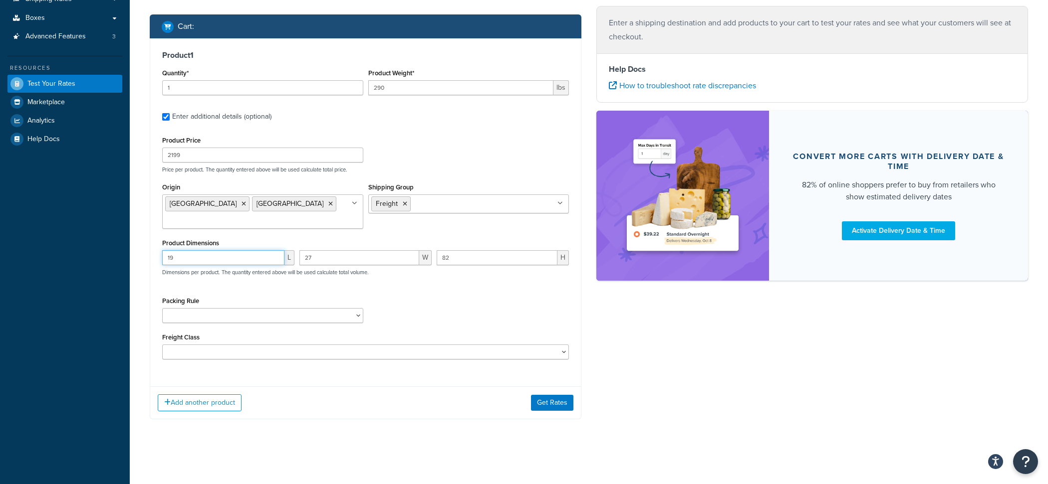
type input "19"
click at [537, 397] on button "Get Rates" at bounding box center [552, 403] width 42 height 16
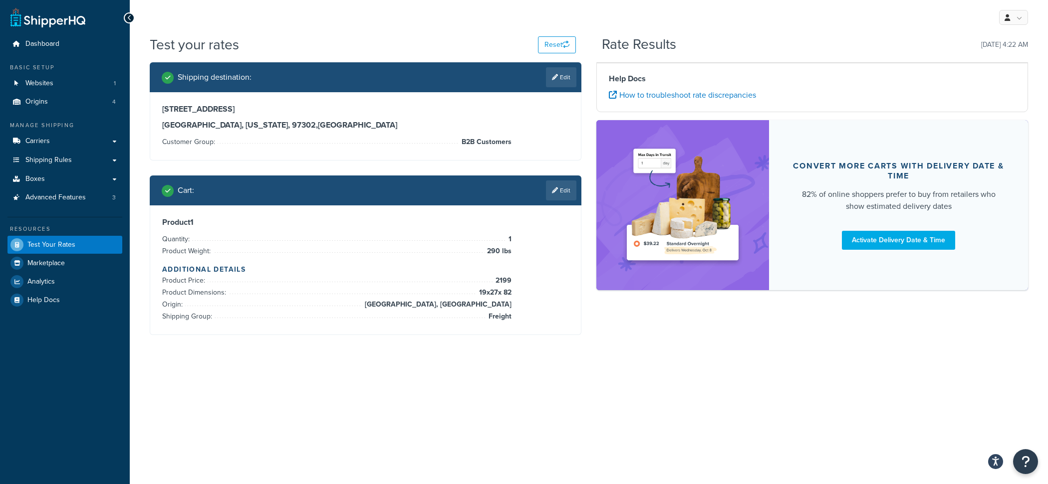
scroll to position [0, 0]
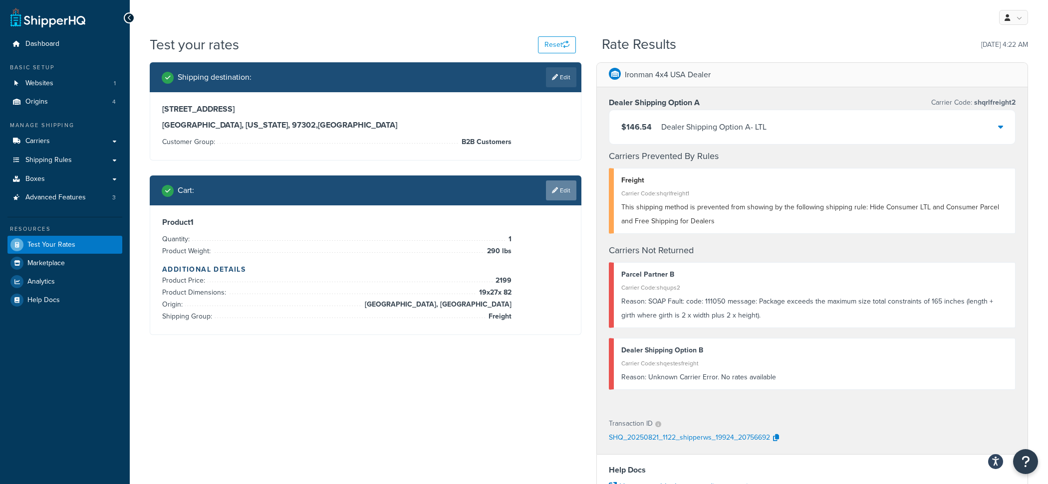
click at [566, 187] on link "Edit" at bounding box center [561, 191] width 30 height 20
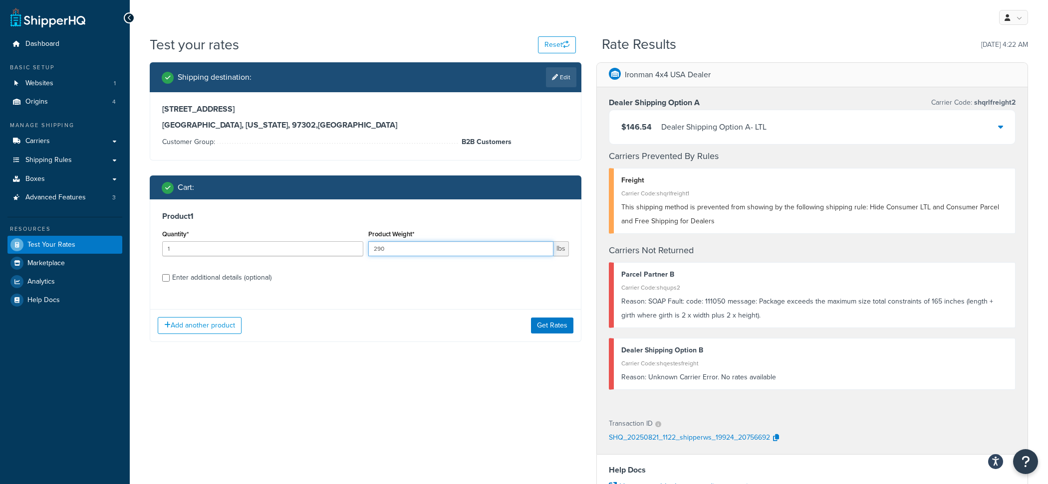
click at [388, 246] on input "290" at bounding box center [461, 248] width 186 height 15
click at [234, 270] on label "Enter additional details (optional)" at bounding box center [370, 277] width 397 height 16
click at [170, 274] on input "Enter additional details (optional)" at bounding box center [165, 277] width 7 height 7
checkbox input "true"
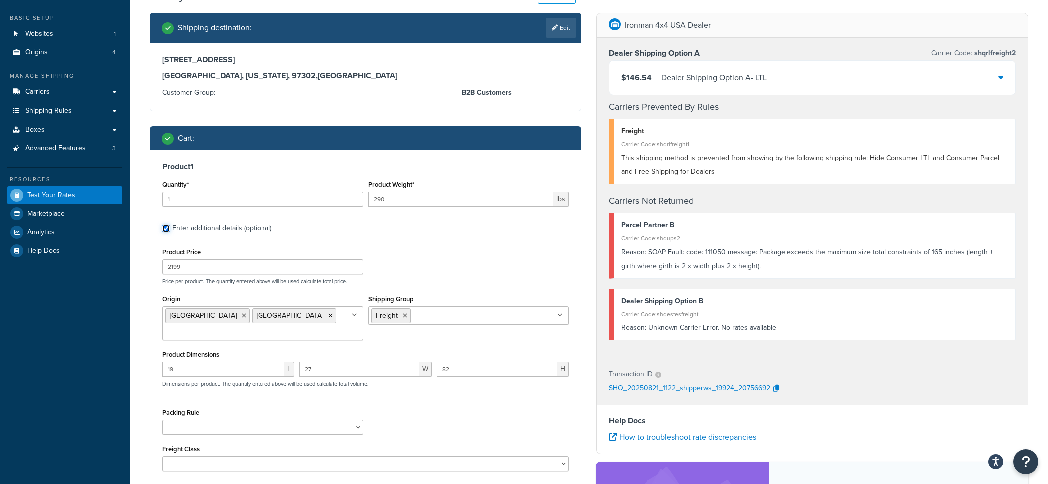
scroll to position [58, 0]
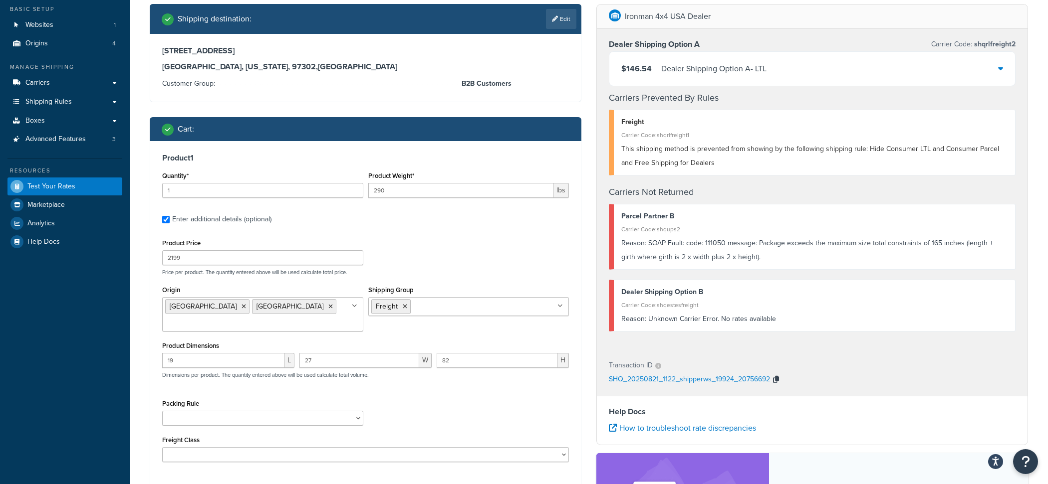
click at [778, 381] on icon "button" at bounding box center [776, 379] width 6 height 7
click at [254, 372] on div "19 L" at bounding box center [228, 364] width 137 height 22
click at [254, 368] on input "19" at bounding box center [223, 360] width 122 height 15
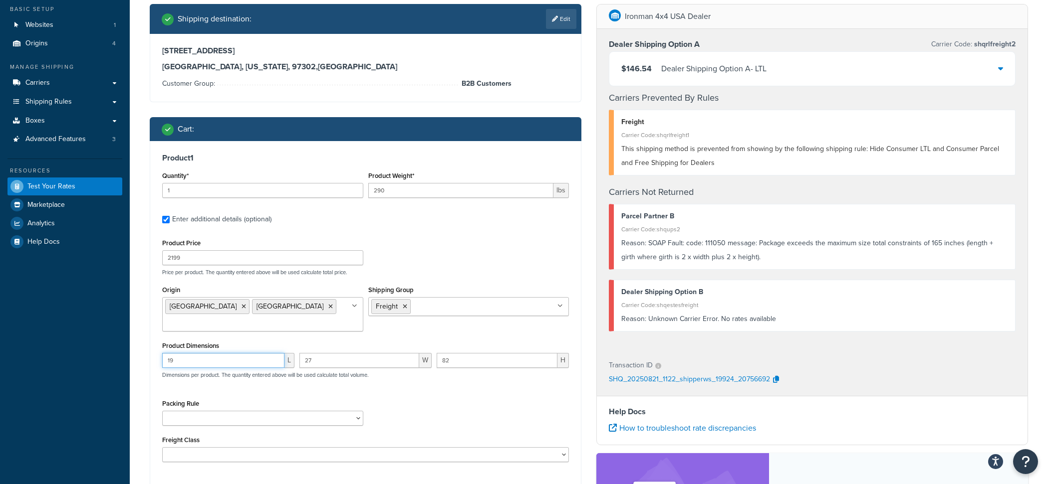
click at [254, 368] on input "19" at bounding box center [223, 360] width 122 height 15
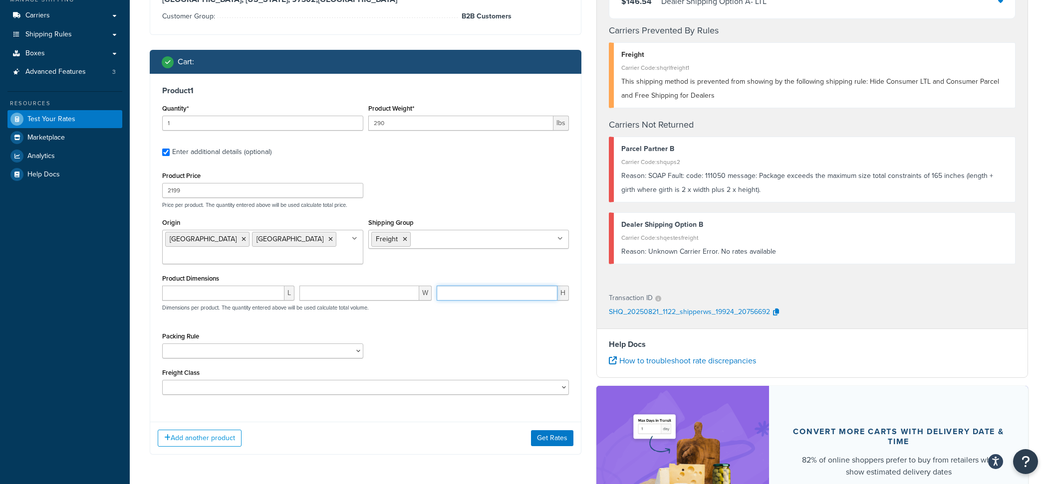
scroll to position [256, 0]
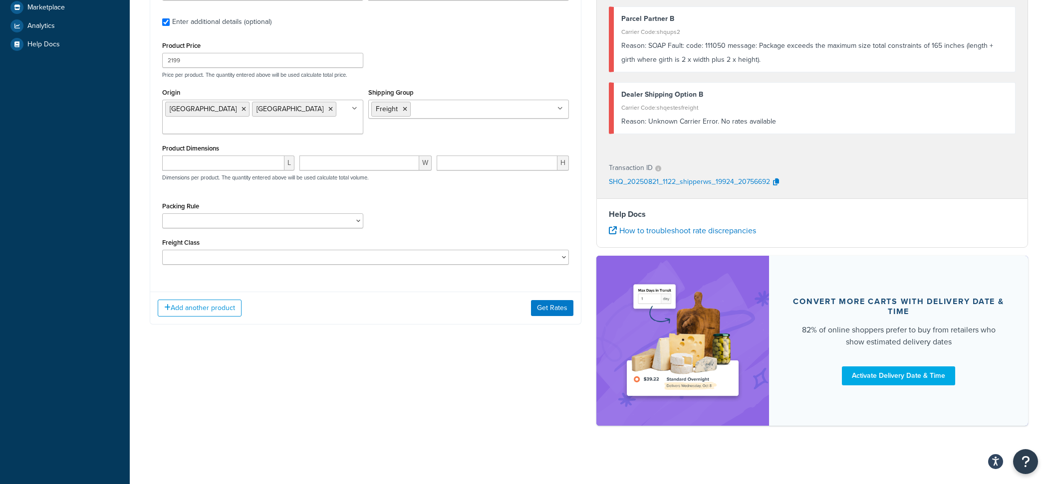
click at [553, 288] on div "Product 1 Quantity* 1 Product Weight* 290 lbs Enter additional details (optiona…" at bounding box center [366, 134] width 432 height 381
click at [550, 308] on button "Get Rates" at bounding box center [552, 308] width 42 height 16
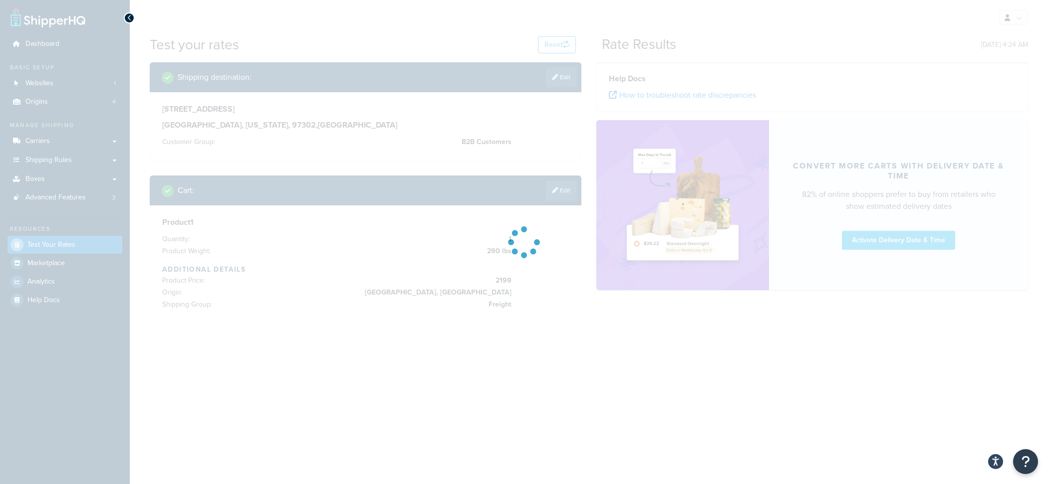
scroll to position [0, 0]
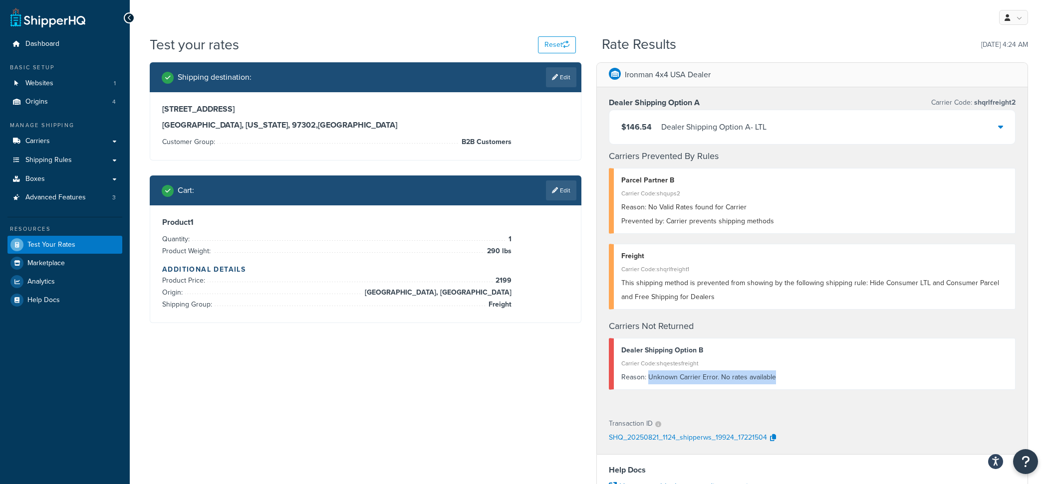
drag, startPoint x: 789, startPoint y: 381, endPoint x: 648, endPoint y: 378, distance: 141.2
click at [648, 378] on div "Reason: Unknown Carrier Error. No rates available" at bounding box center [814, 378] width 386 height 14
copy div "Unknown Carrier Error. No rates available"
click at [549, 192] on link "Edit" at bounding box center [561, 191] width 30 height 20
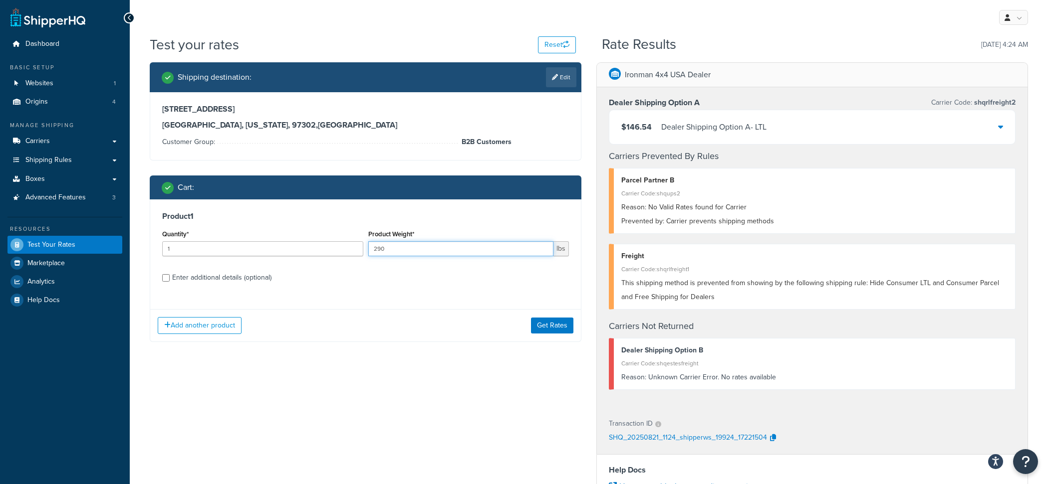
click at [408, 246] on input "290" at bounding box center [461, 248] width 186 height 15
type input "140"
click at [545, 328] on button "Get Rates" at bounding box center [552, 326] width 42 height 16
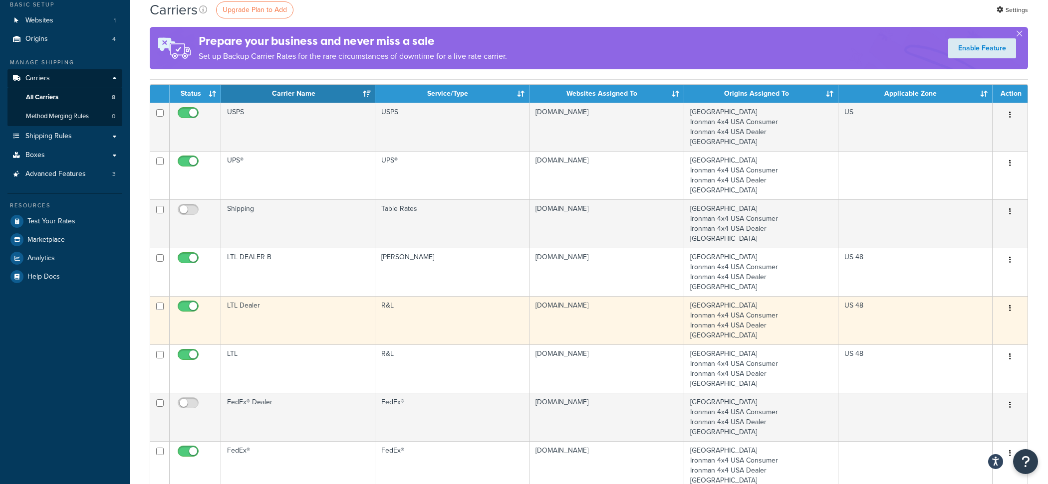
scroll to position [69, 0]
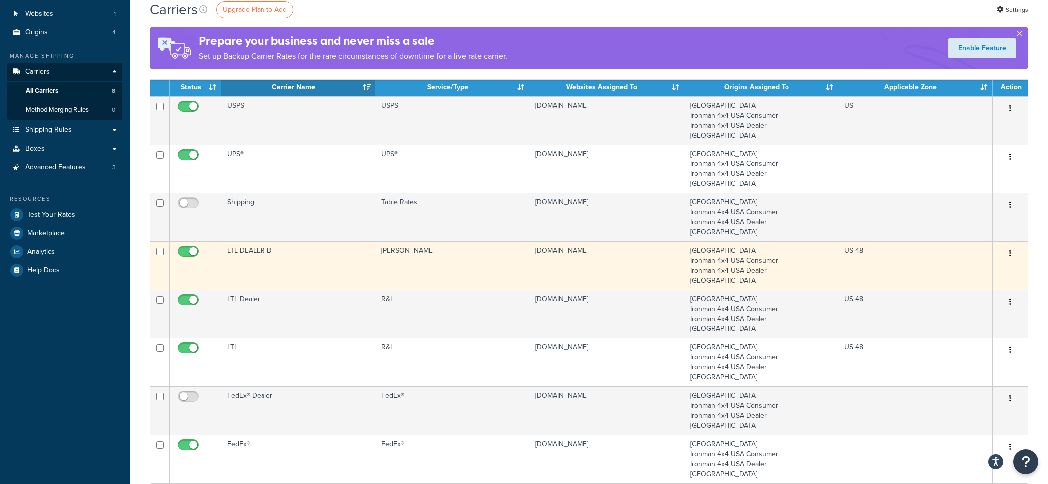
click at [348, 274] on td "LTL DEALER B" at bounding box center [298, 265] width 154 height 48
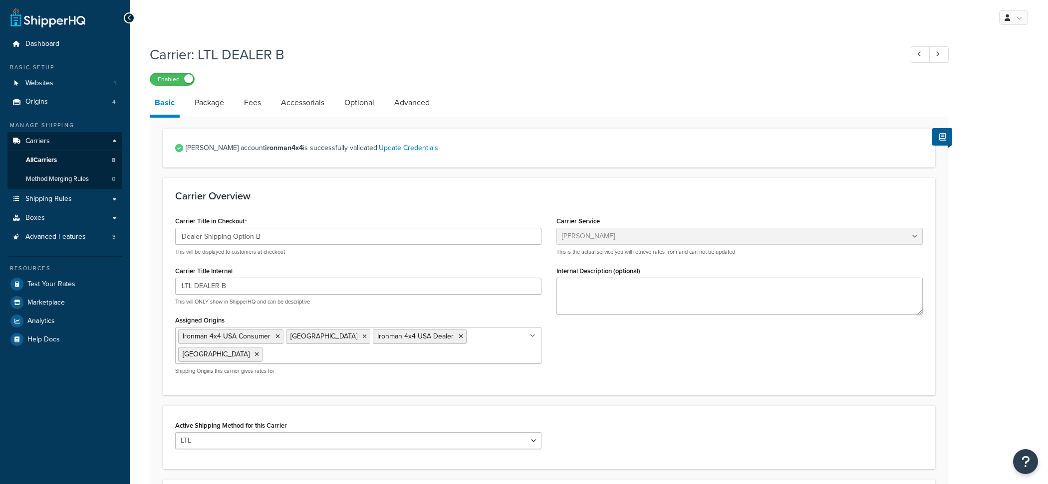
select select "estesFreight"
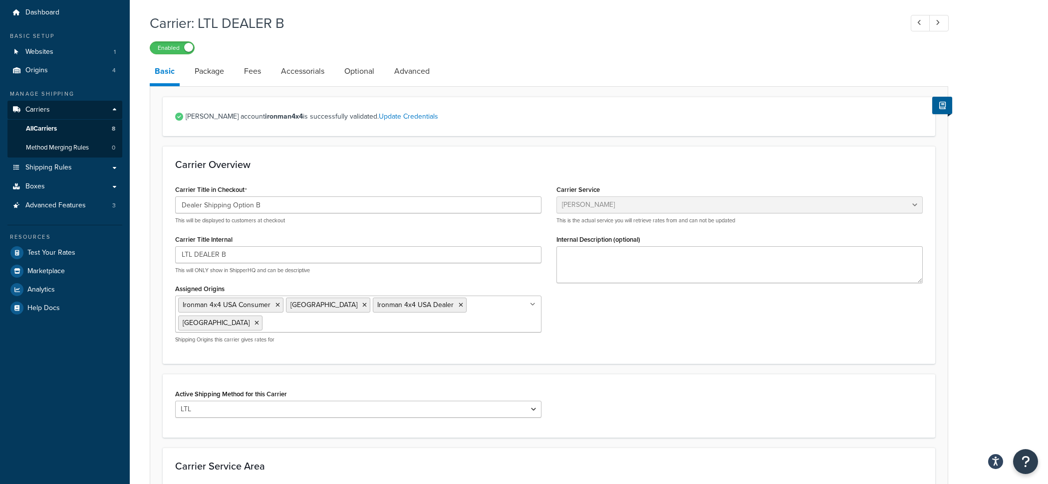
scroll to position [35, 0]
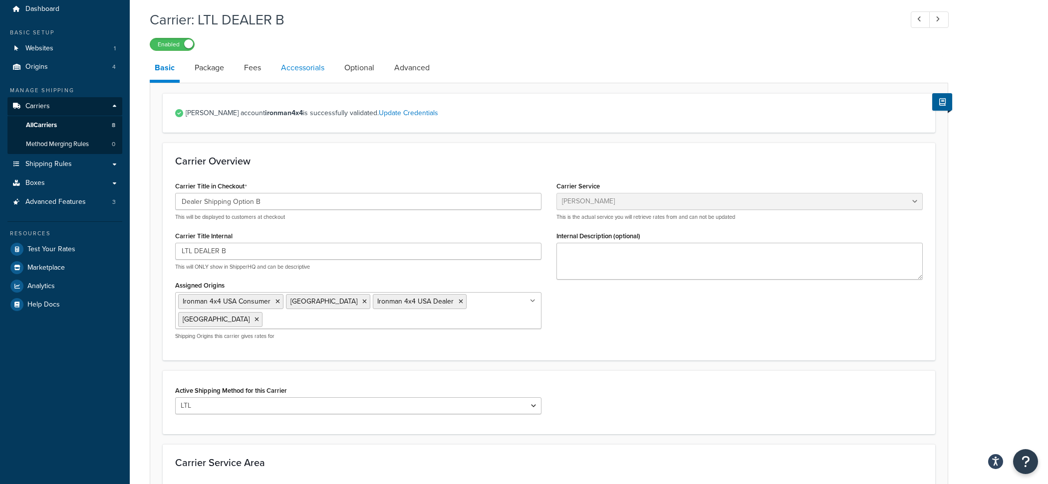
click at [288, 65] on link "Accessorials" at bounding box center [302, 68] width 53 height 24
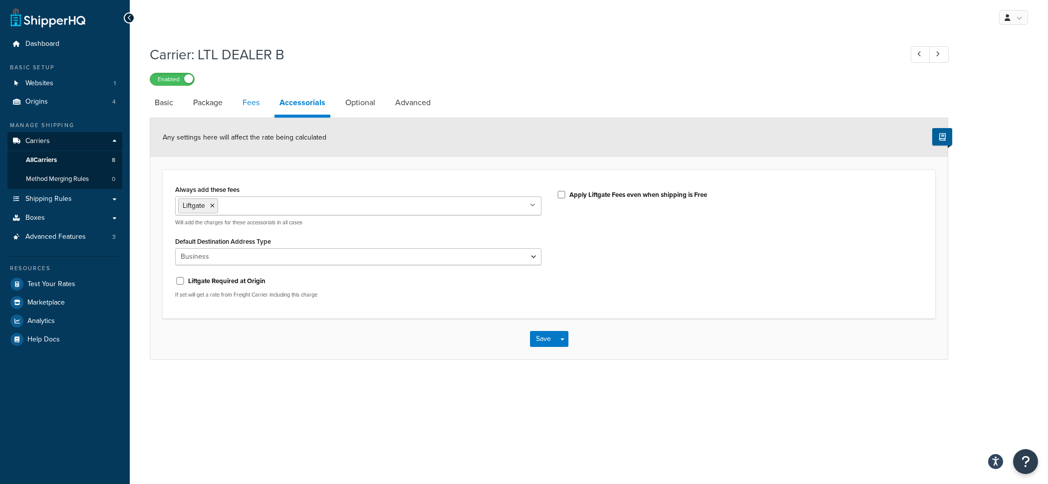
click at [255, 97] on link "Fees" at bounding box center [250, 103] width 27 height 24
select select "AFTER"
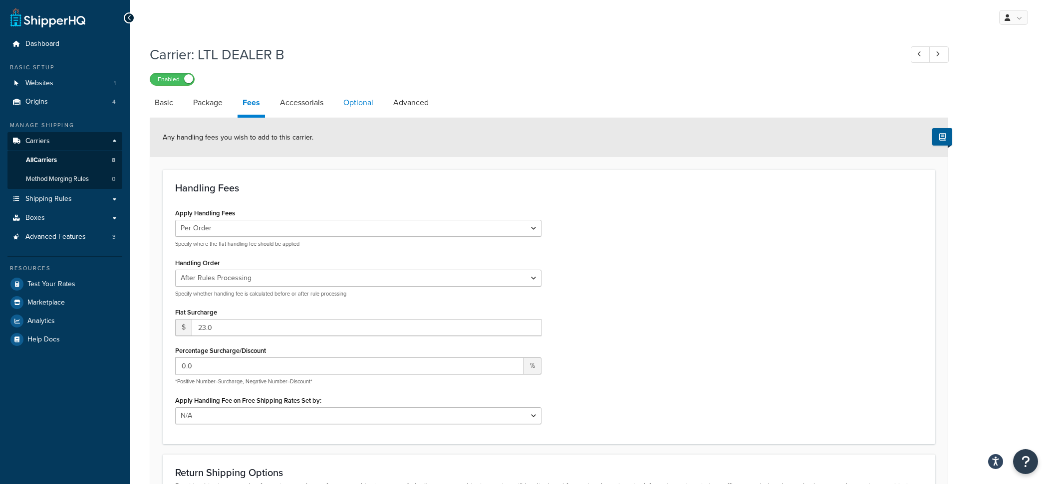
click at [367, 110] on link "Optional" at bounding box center [358, 103] width 40 height 24
select select "70"
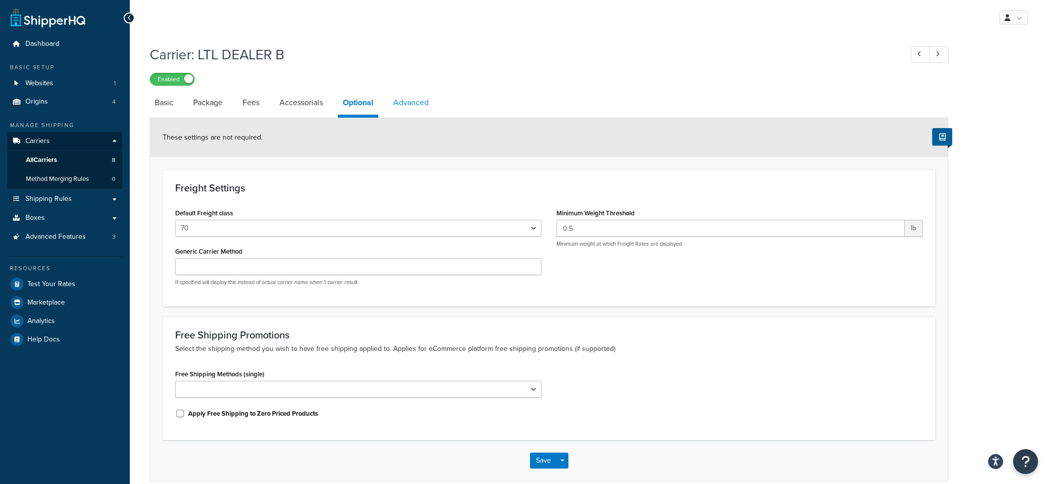
click at [413, 112] on link "Advanced" at bounding box center [410, 103] width 45 height 24
select select "false"
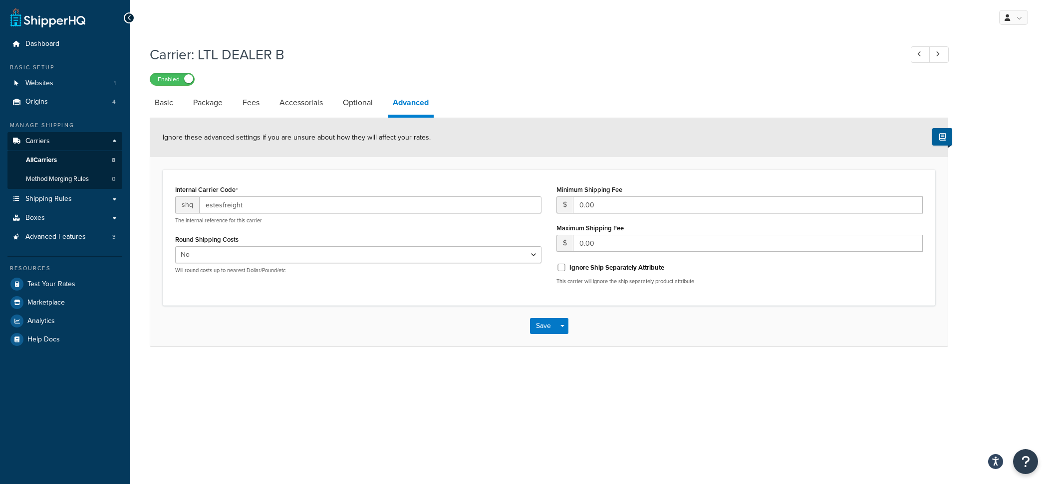
click at [229, 107] on li "Package" at bounding box center [212, 103] width 49 height 24
click at [217, 107] on link "Package" at bounding box center [207, 103] width 39 height 24
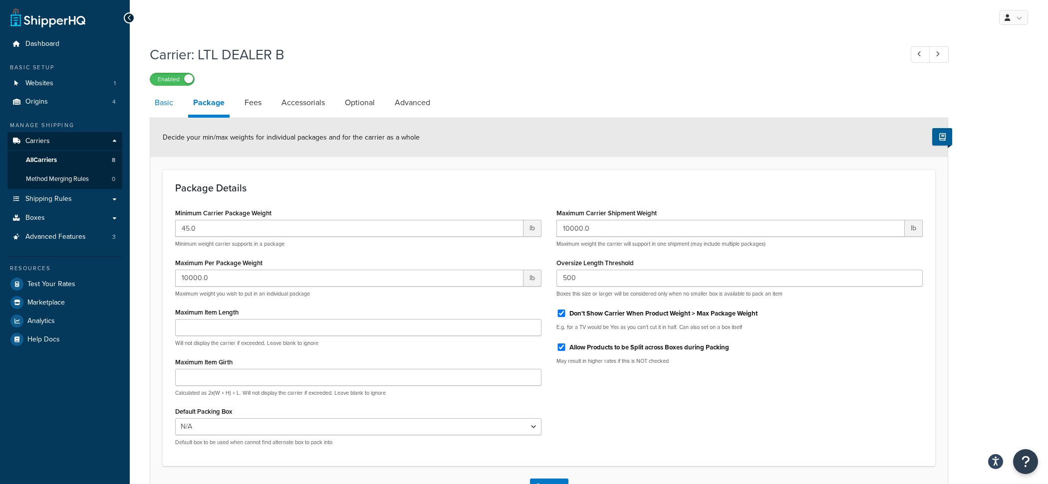
click at [160, 109] on link "Basic" at bounding box center [164, 103] width 28 height 24
select select "estesFreight"
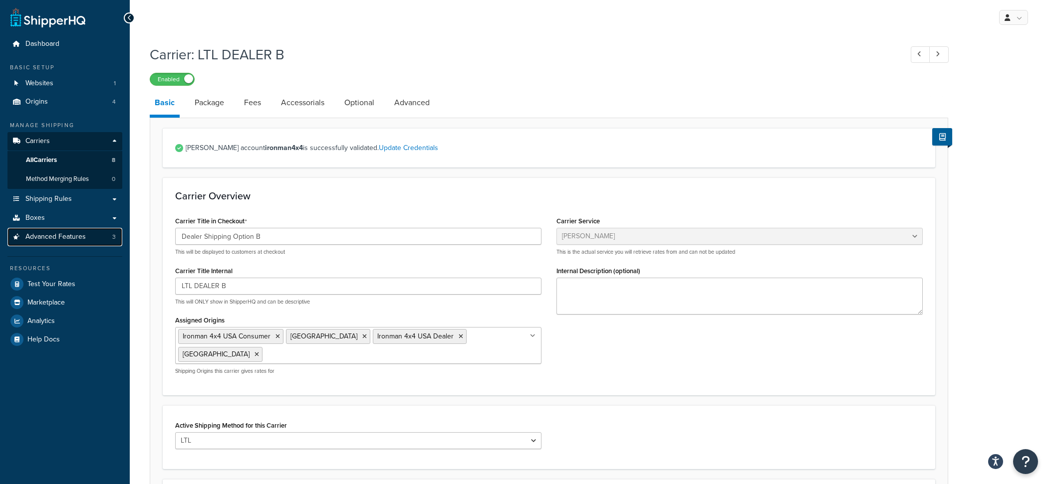
click at [95, 235] on link "Advanced Features 3" at bounding box center [64, 237] width 115 height 18
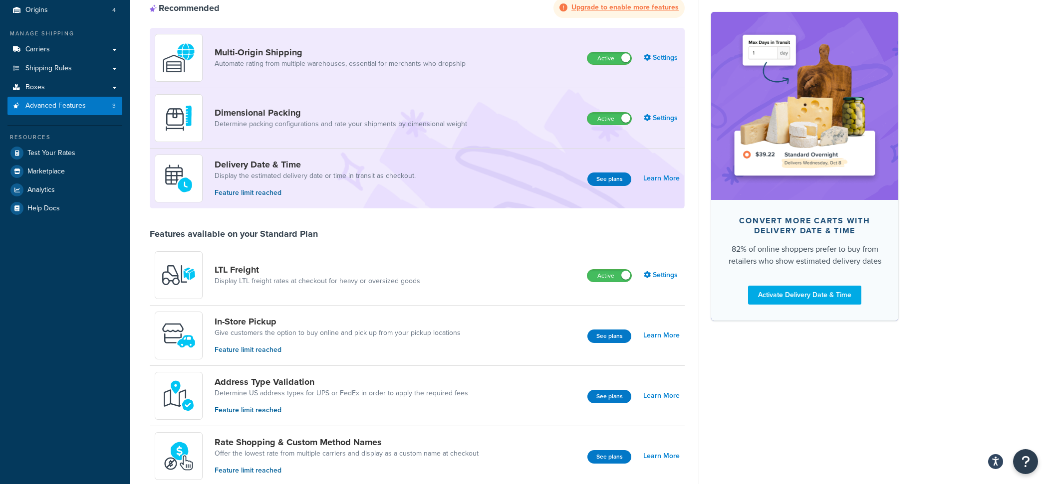
scroll to position [51, 0]
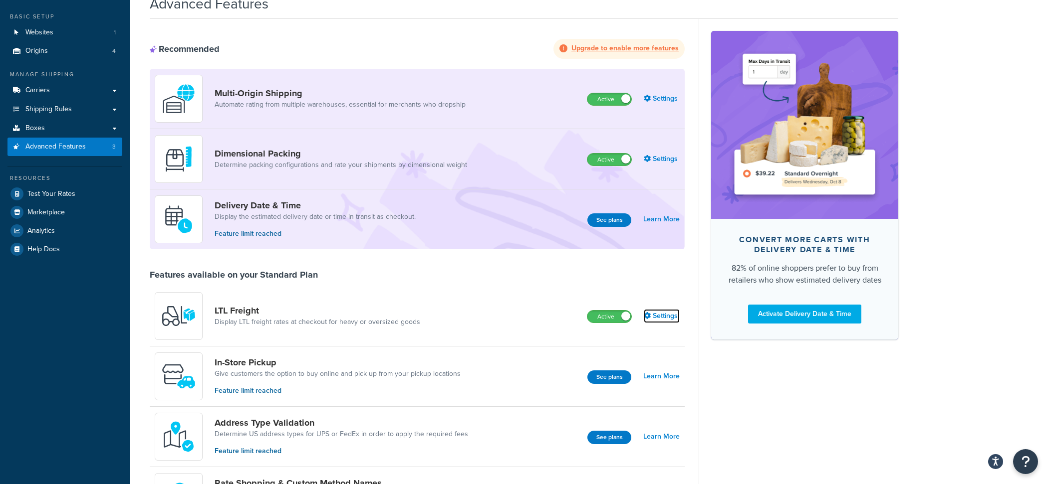
click at [663, 320] on link "Settings" at bounding box center [662, 316] width 36 height 14
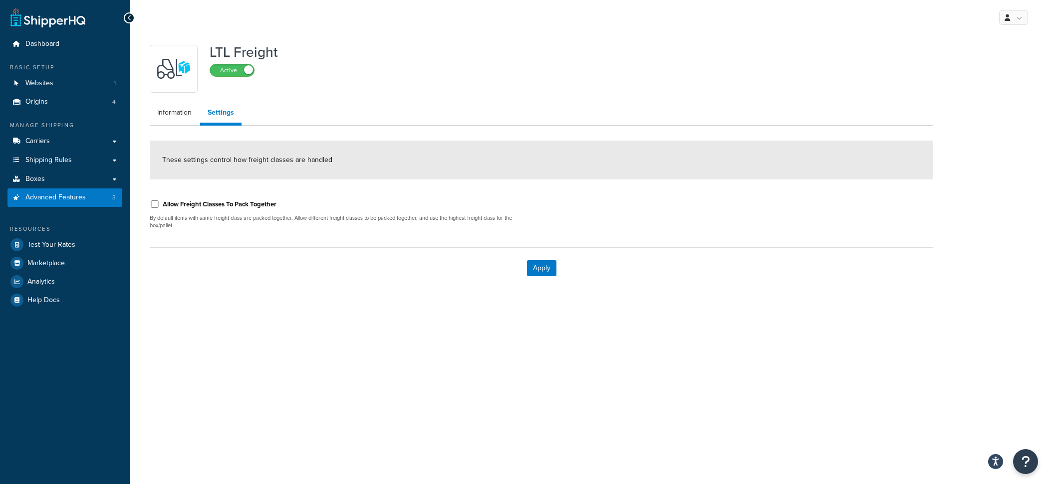
click at [173, 124] on ul "Information Settings" at bounding box center [541, 114] width 783 height 23
click at [173, 116] on link "Information" at bounding box center [174, 113] width 49 height 20
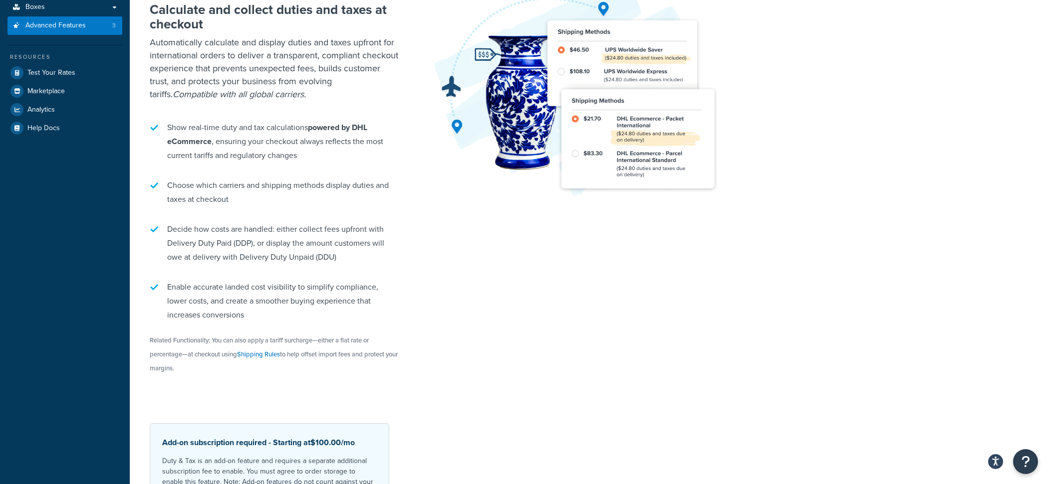
scroll to position [163, 0]
